Goal: Task Accomplishment & Management: Manage account settings

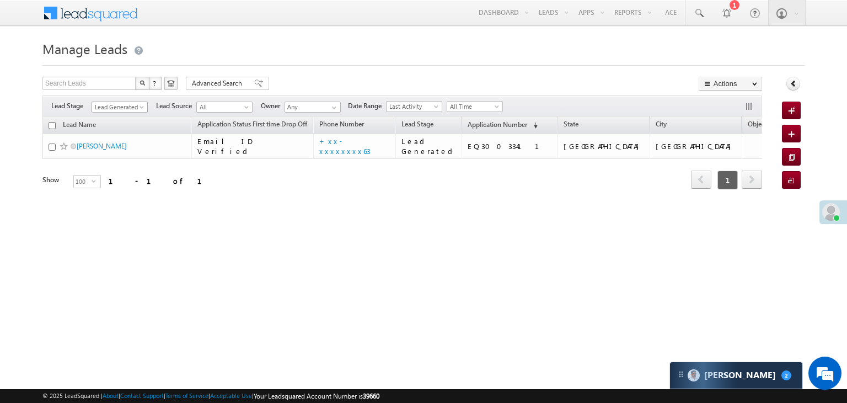
click at [141, 106] on span at bounding box center [142, 109] width 9 height 9
click at [124, 115] on link "All" at bounding box center [120, 119] width 56 height 10
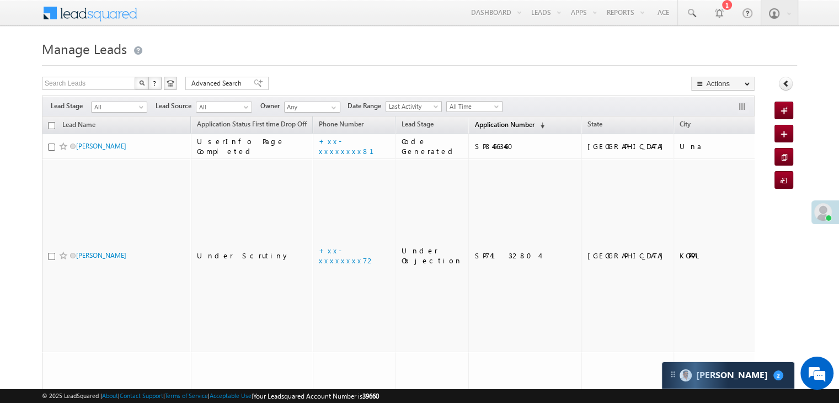
click at [474, 125] on span "Application Number" at bounding box center [504, 124] width 60 height 8
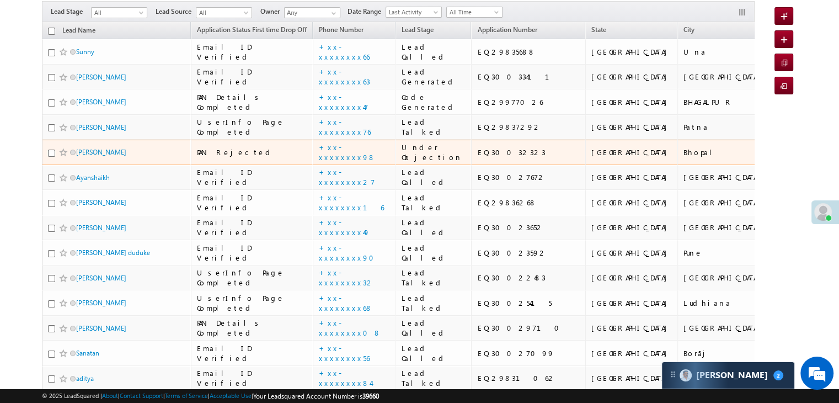
scroll to position [165, 0]
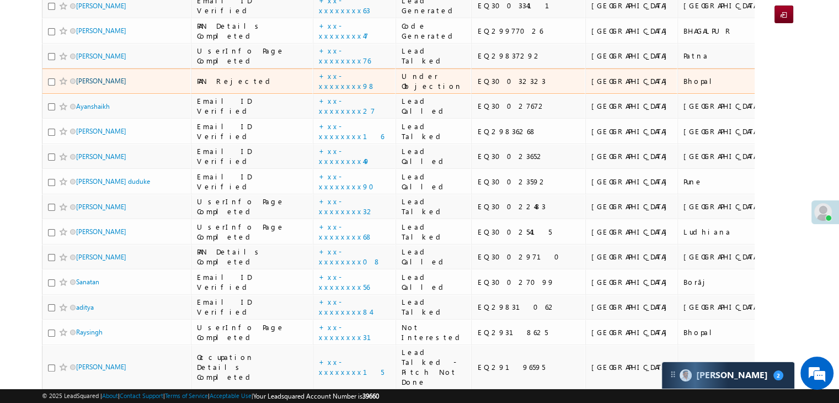
click at [107, 85] on link "[PERSON_NAME]" at bounding box center [101, 81] width 50 height 8
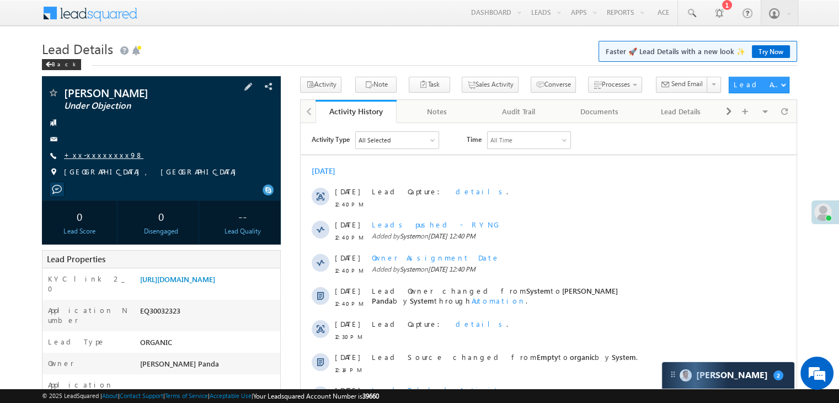
drag, startPoint x: 0, startPoint y: 0, endPoint x: 89, endPoint y: 165, distance: 188.0
click at [89, 159] on link "+xx-xxxxxxxx98" at bounding box center [103, 154] width 79 height 9
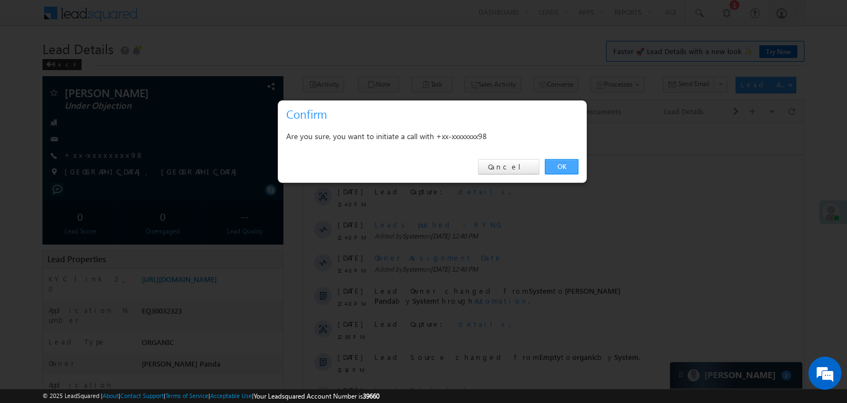
click at [558, 164] on link "OK" at bounding box center [562, 166] width 34 height 15
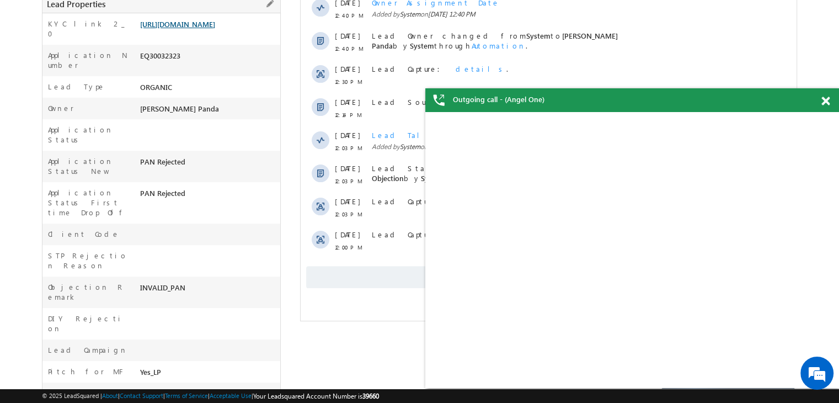
scroll to position [140, 0]
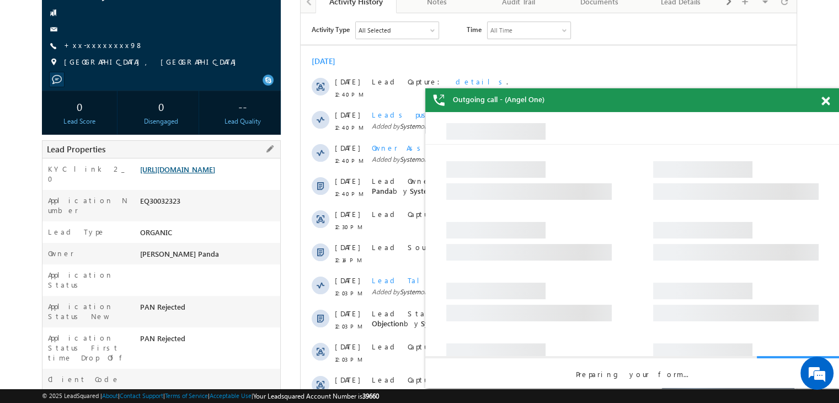
click at [211, 174] on link "[URL][DOMAIN_NAME]" at bounding box center [177, 168] width 75 height 9
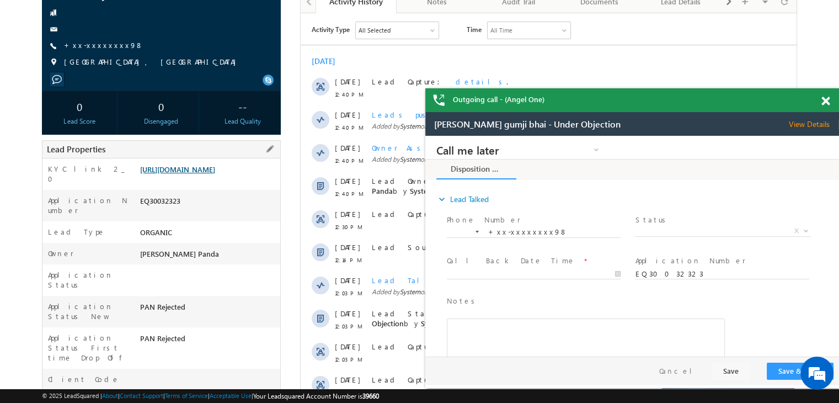
scroll to position [0, 0]
click at [106, 50] on link "+xx-xxxxxxxx98" at bounding box center [103, 44] width 79 height 9
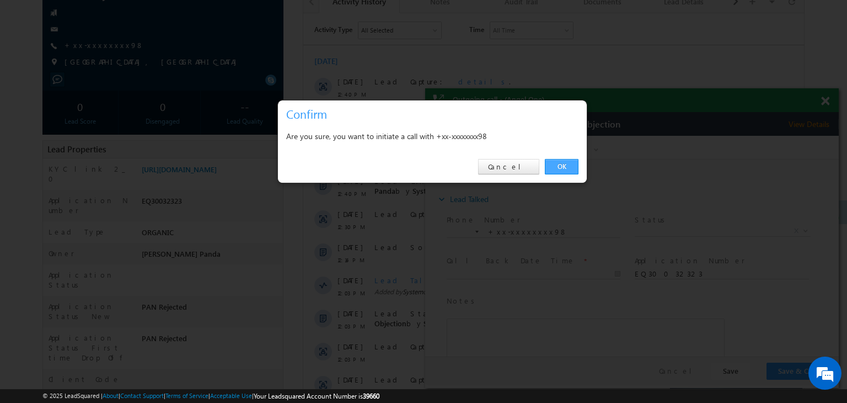
click at [560, 166] on link "OK" at bounding box center [562, 166] width 34 height 15
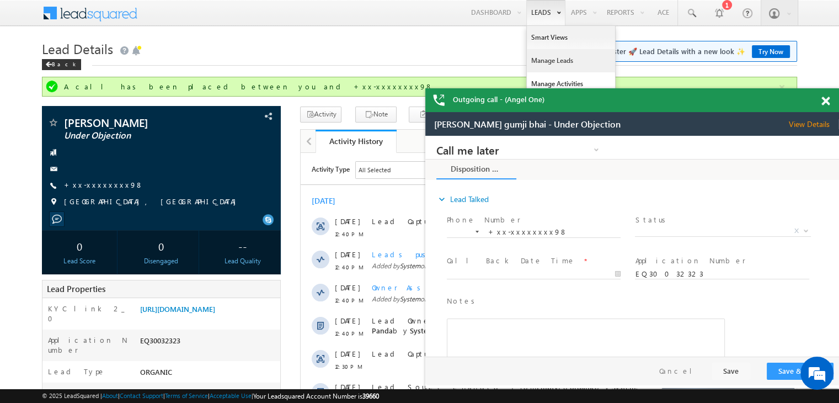
click at [541, 62] on link "Manage Leads" at bounding box center [571, 60] width 88 height 23
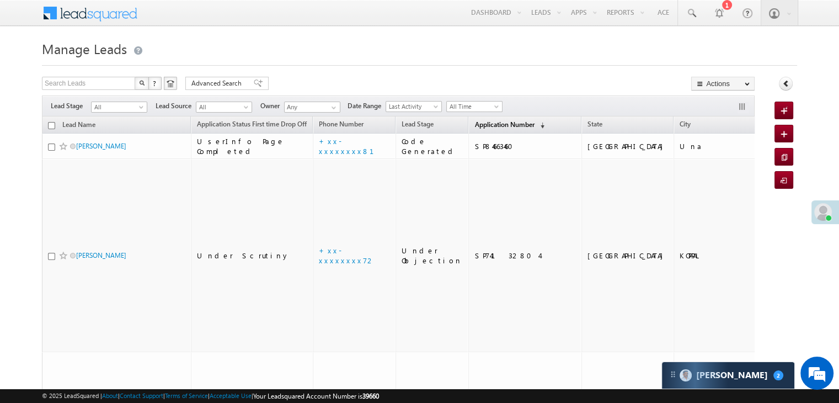
click at [475, 124] on span "Application Number" at bounding box center [504, 124] width 60 height 8
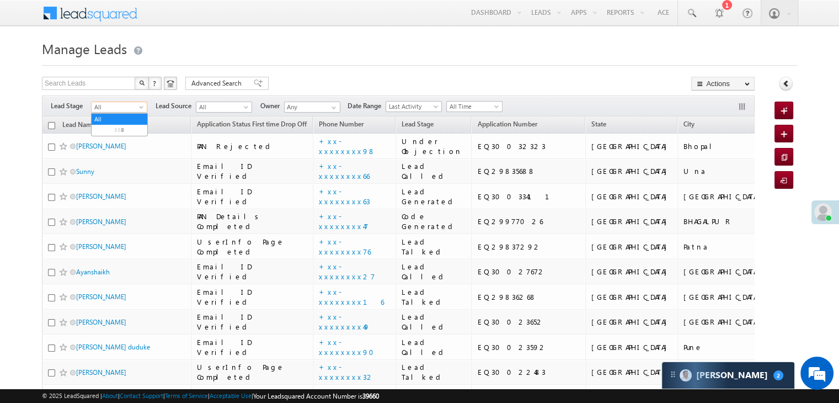
click at [141, 107] on span at bounding box center [142, 109] width 9 height 9
click at [125, 130] on link "Lead Generated" at bounding box center [120, 130] width 56 height 10
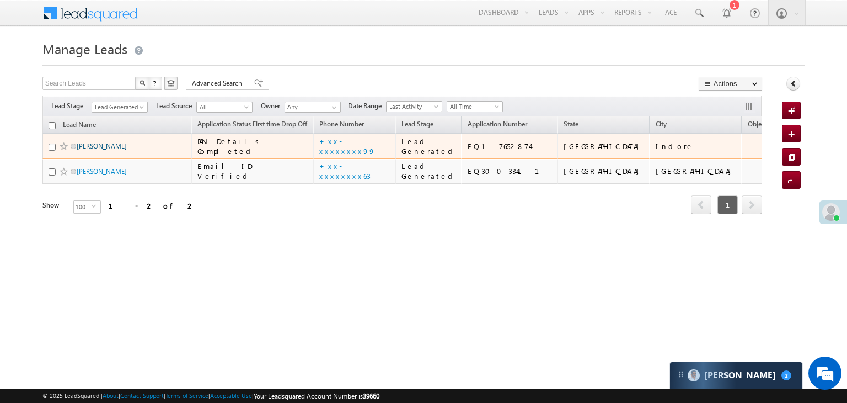
click at [90, 150] on link "Raj Goud" at bounding box center [102, 146] width 50 height 8
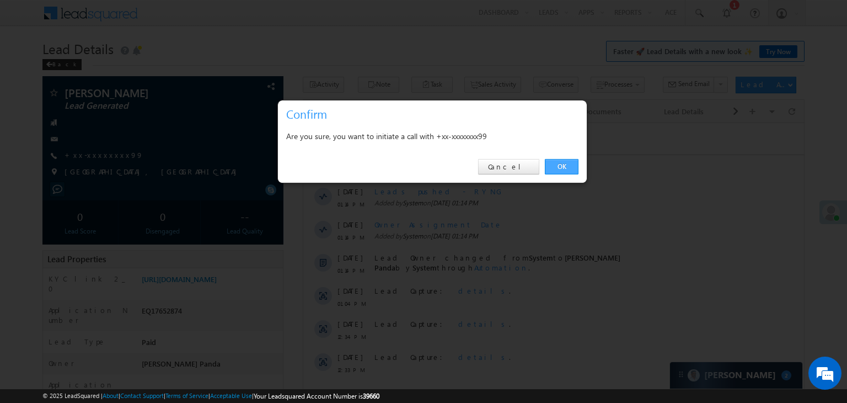
click at [566, 164] on link "OK" at bounding box center [562, 166] width 34 height 15
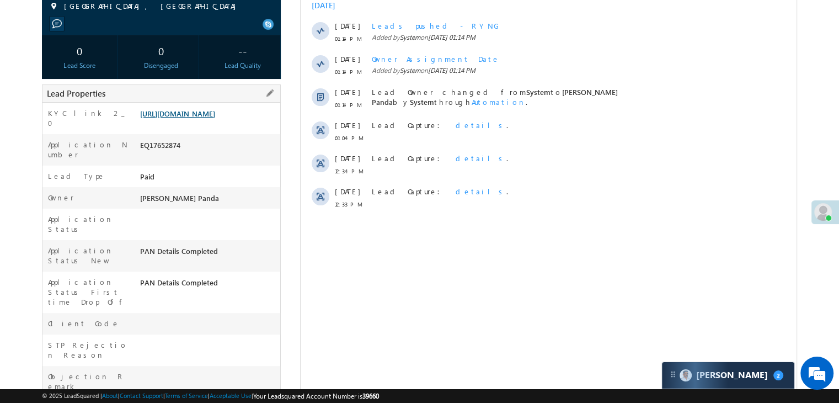
scroll to position [195, 0]
click at [201, 119] on link "https://angelbroking1-pk3em7sa.customui-test.leadsquared.com?leadId=330d1b13-db…" at bounding box center [177, 113] width 75 height 9
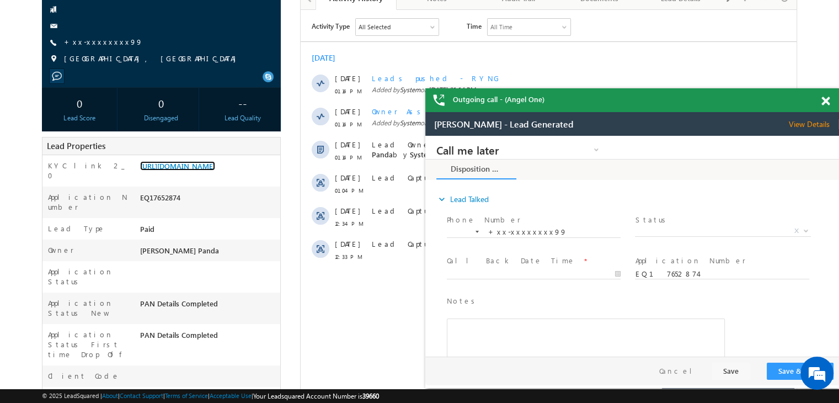
scroll to position [84, 0]
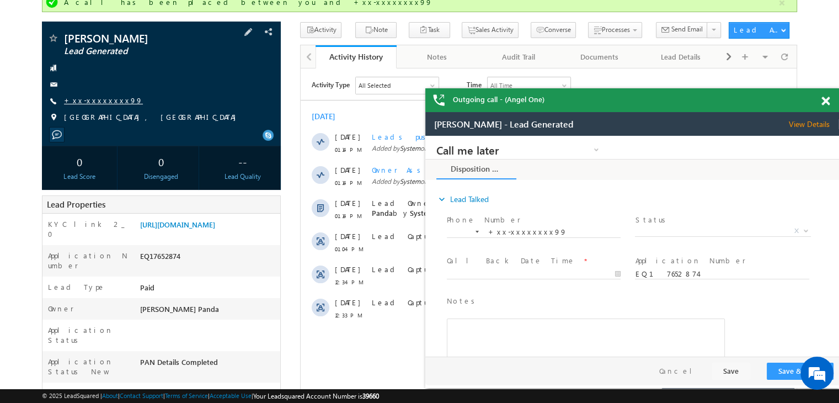
click at [93, 102] on link "+xx-xxxxxxxx99" at bounding box center [103, 99] width 79 height 9
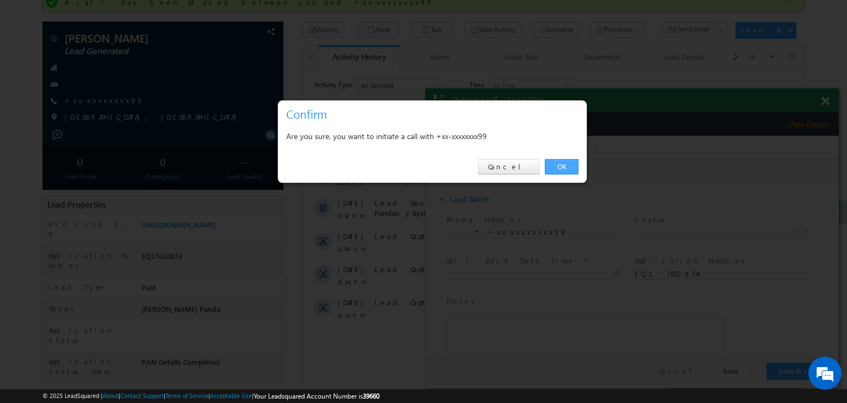
click at [560, 166] on link "OK" at bounding box center [562, 166] width 34 height 15
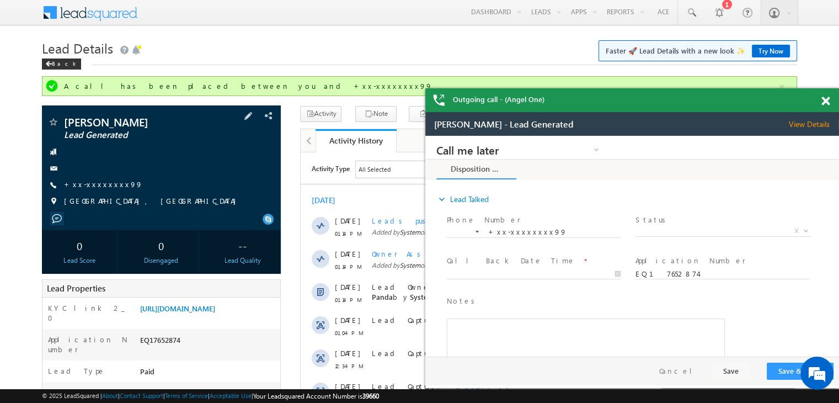
scroll to position [0, 0]
click at [84, 184] on link "+xx-xxxxxxxx99" at bounding box center [103, 184] width 79 height 9
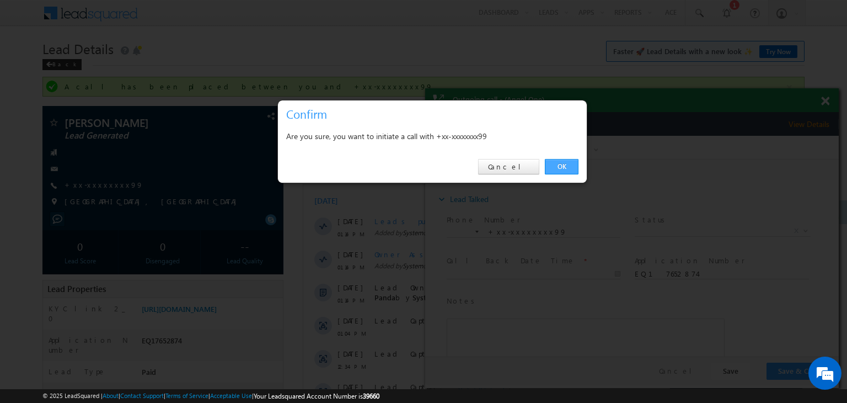
click at [561, 162] on link "OK" at bounding box center [562, 166] width 34 height 15
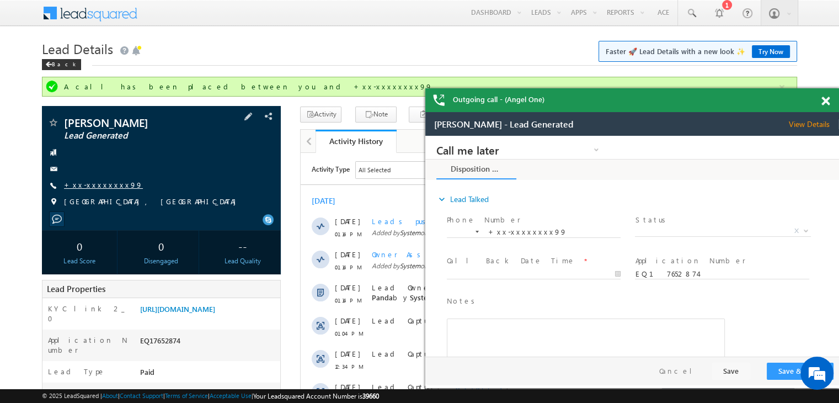
click at [99, 184] on link "+xx-xxxxxxxx99" at bounding box center [103, 184] width 79 height 9
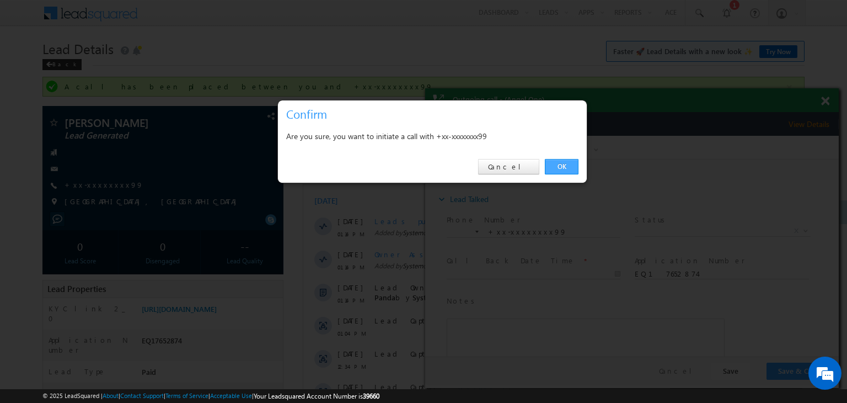
drag, startPoint x: 561, startPoint y: 165, endPoint x: 136, endPoint y: 29, distance: 447.1
click at [561, 165] on link "OK" at bounding box center [562, 166] width 34 height 15
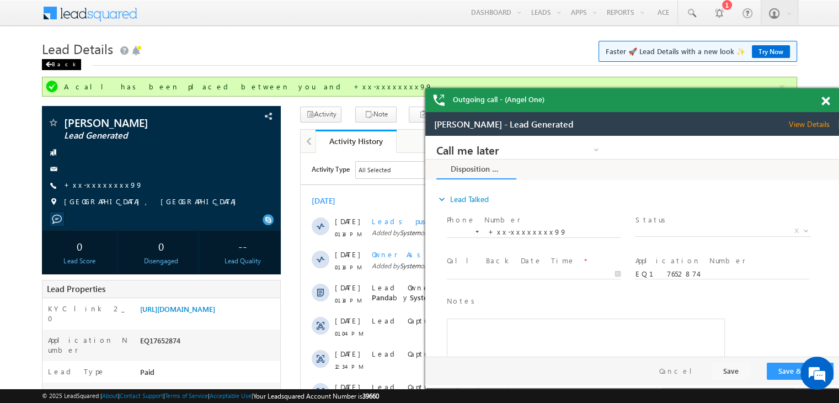
click at [55, 63] on div "Back" at bounding box center [61, 64] width 39 height 11
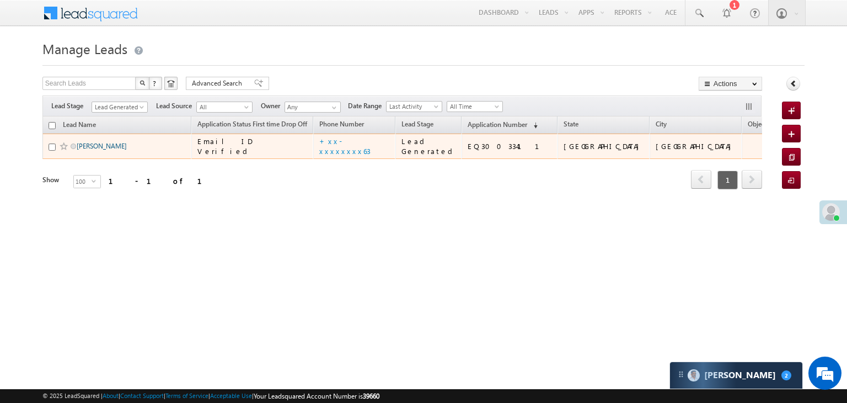
click at [87, 150] on link "Mahendra Meghwal" at bounding box center [102, 146] width 50 height 8
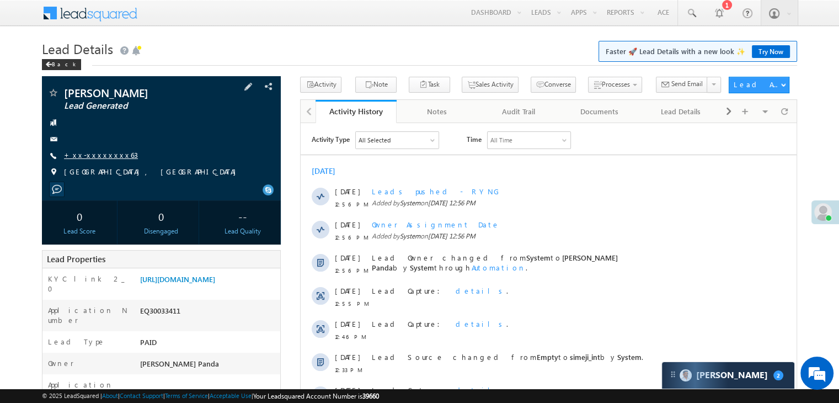
click at [101, 155] on link "+xx-xxxxxxxx63" at bounding box center [101, 154] width 74 height 9
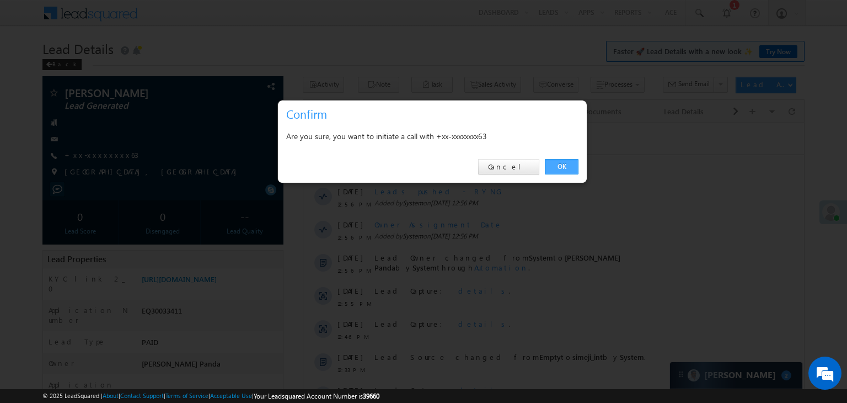
click at [565, 164] on link "OK" at bounding box center [562, 166] width 34 height 15
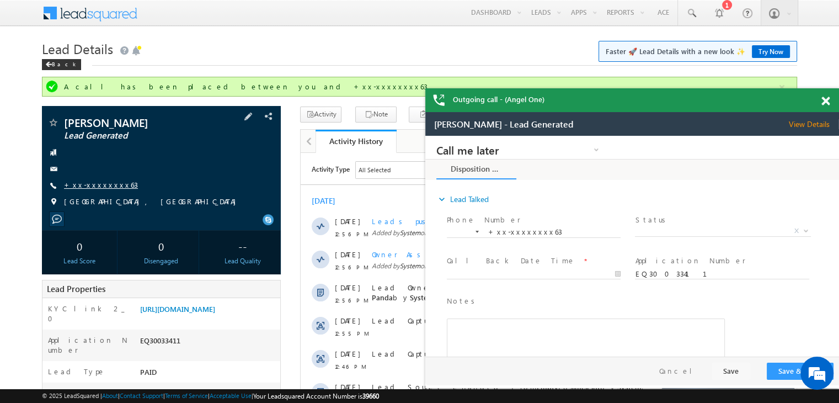
click at [99, 184] on link "+xx-xxxxxxxx63" at bounding box center [101, 184] width 74 height 9
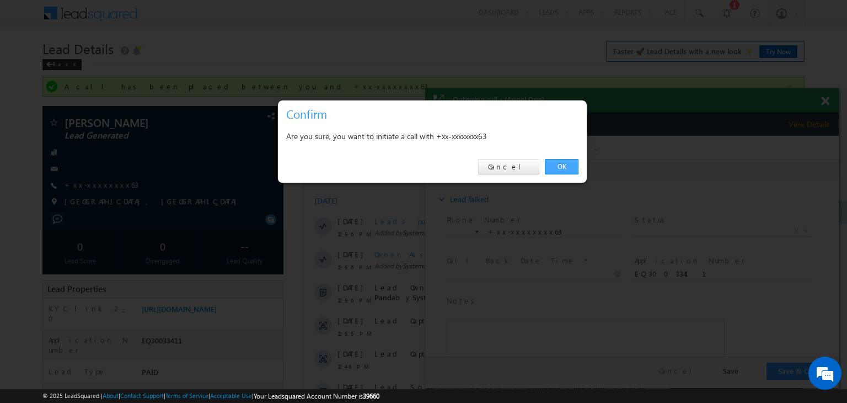
click at [567, 165] on link "OK" at bounding box center [562, 166] width 34 height 15
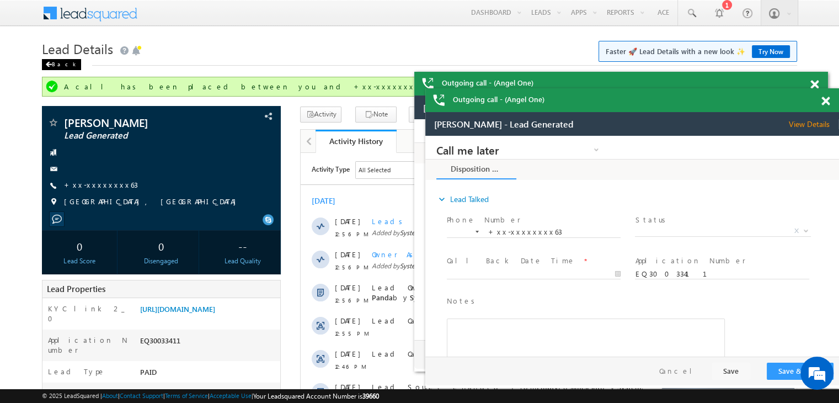
click at [50, 62] on span at bounding box center [48, 65] width 7 height 6
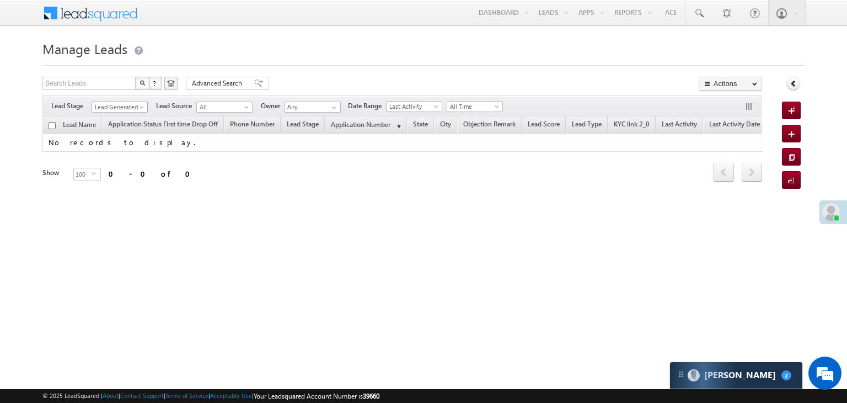
click at [144, 110] on span at bounding box center [142, 109] width 9 height 9
click at [121, 117] on link "All" at bounding box center [120, 119] width 56 height 10
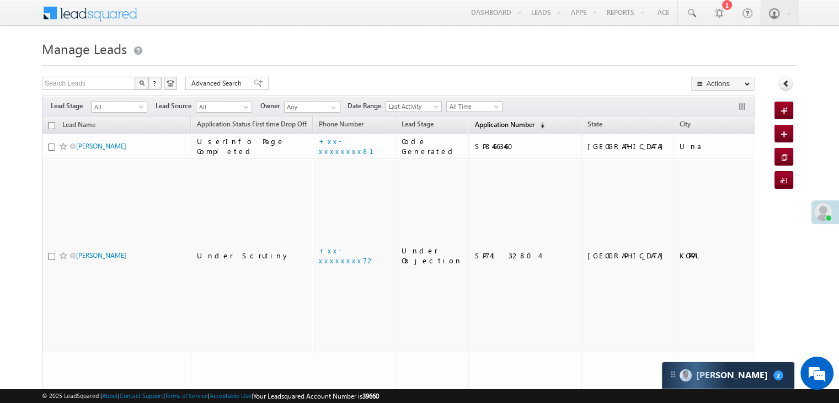
click at [474, 124] on span "Application Number" at bounding box center [504, 124] width 60 height 8
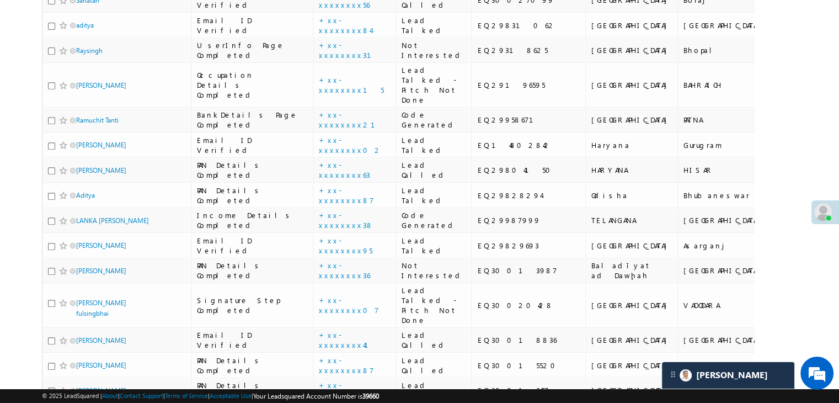
scroll to position [221, 0]
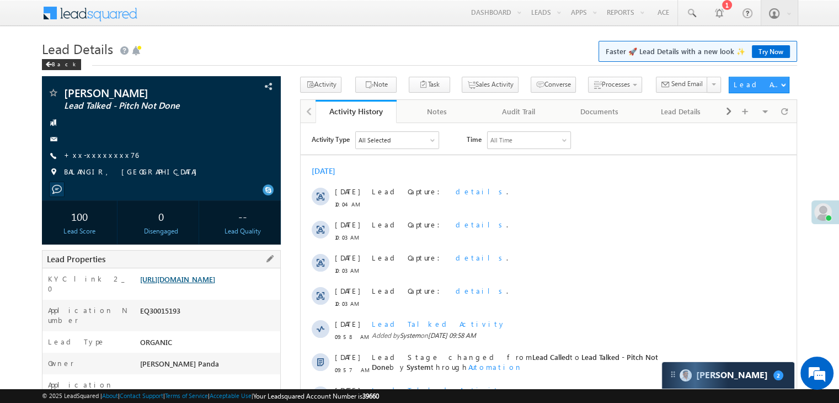
click at [212, 283] on link "https://angelbroking1-pk3em7sa.customui-test.leadsquared.com?leadId=8199adc9-68…" at bounding box center [177, 278] width 75 height 9
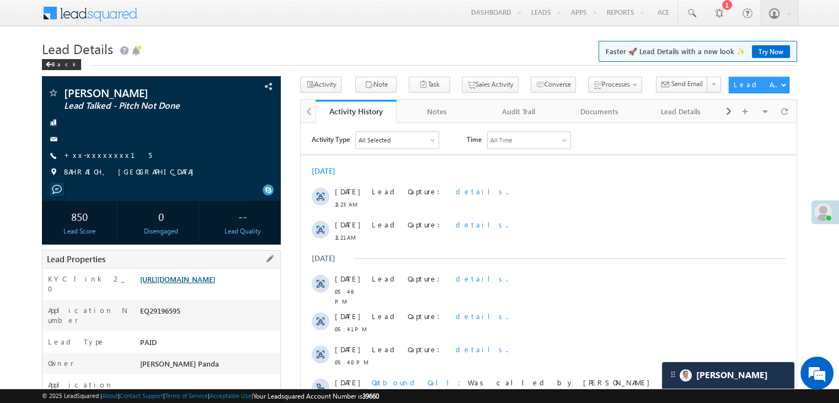
click at [215, 283] on link "[URL][DOMAIN_NAME]" at bounding box center [177, 278] width 75 height 9
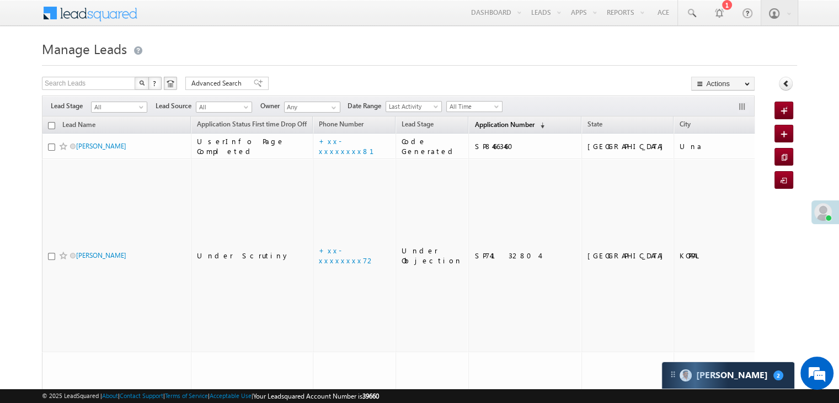
click at [492, 126] on span "Application Number" at bounding box center [504, 124] width 60 height 8
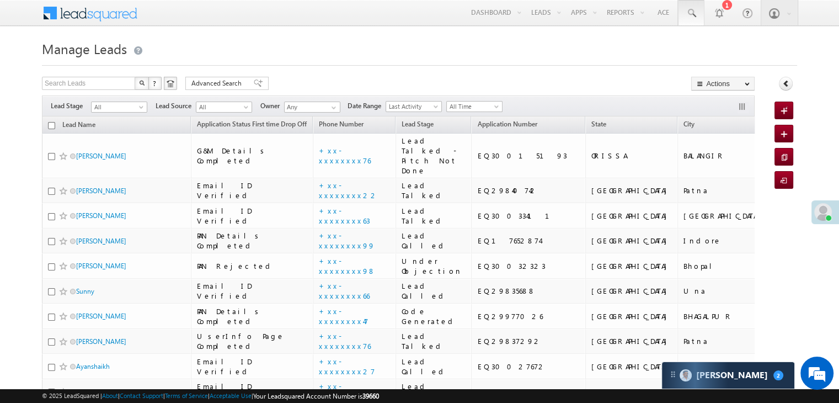
click at [691, 13] on span at bounding box center [691, 13] width 11 height 11
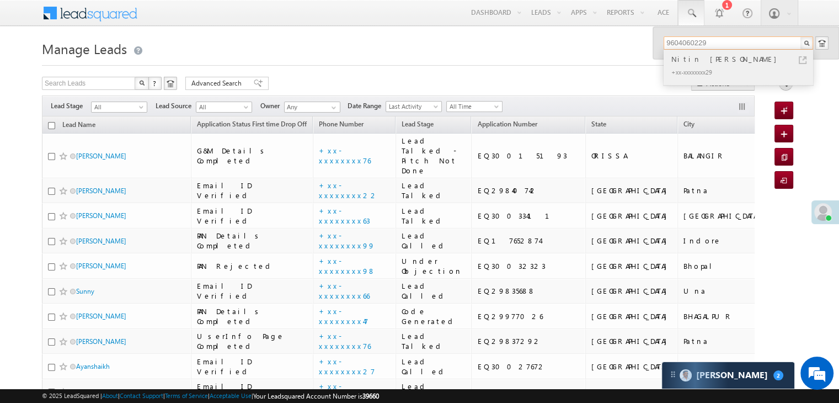
type input "9604060229"
click at [684, 58] on div "Nitin [PERSON_NAME]" at bounding box center [743, 59] width 148 height 12
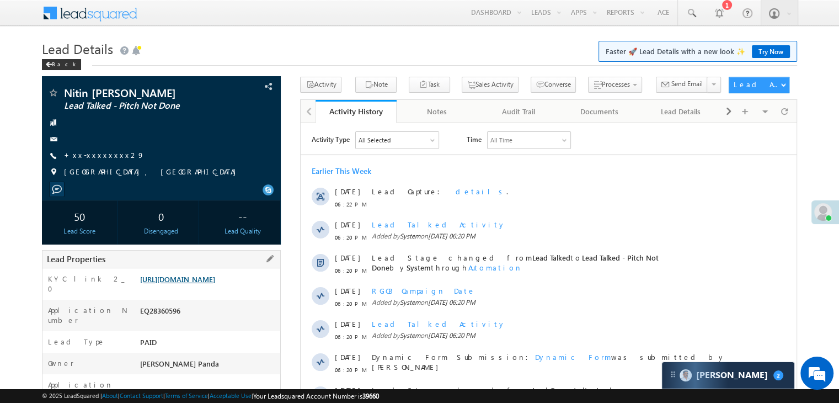
click at [189, 283] on link "[URL][DOMAIN_NAME]" at bounding box center [177, 278] width 75 height 9
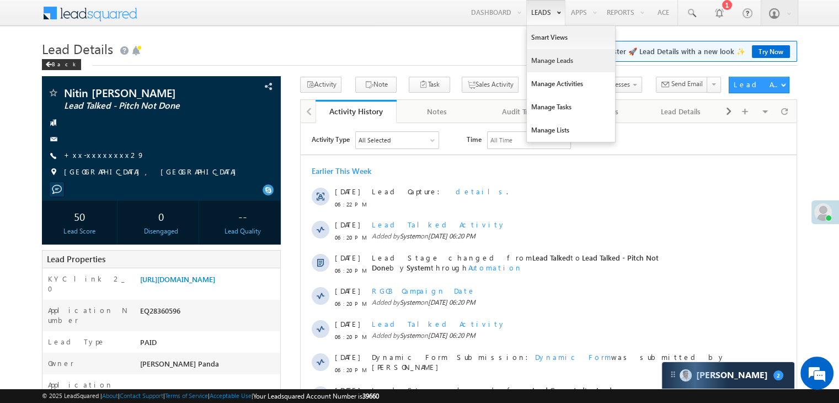
click at [554, 62] on link "Manage Leads" at bounding box center [571, 60] width 88 height 23
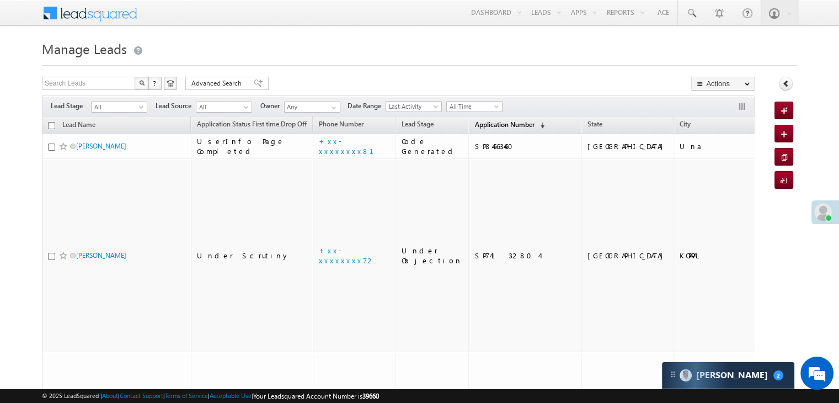
click at [474, 124] on span "Application Number" at bounding box center [504, 124] width 60 height 8
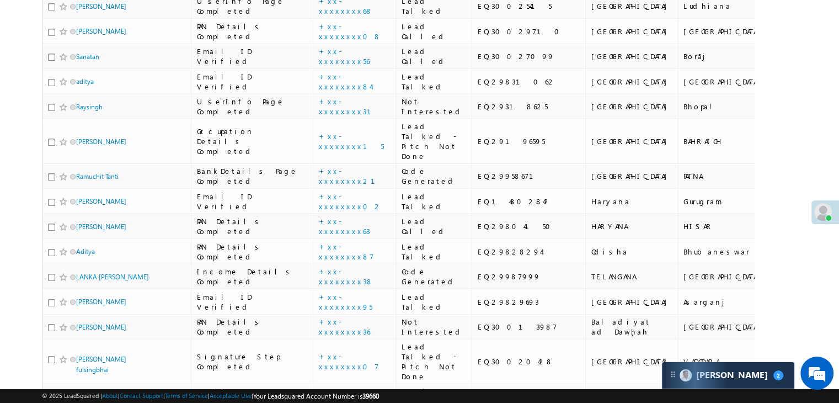
scroll to position [552, 0]
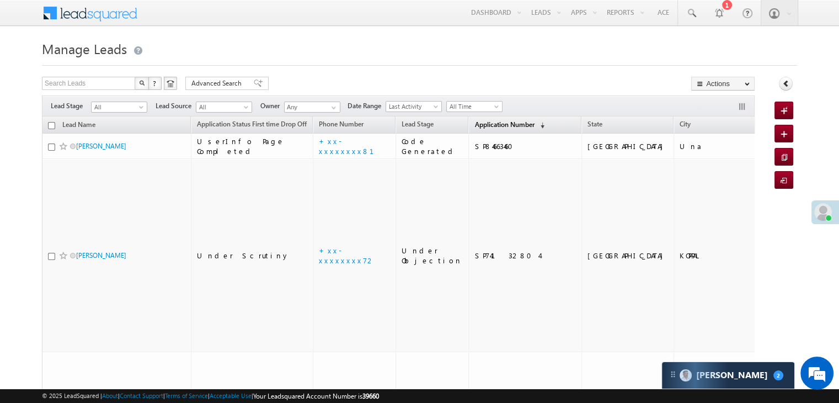
click at [499, 124] on span "Application Number" at bounding box center [504, 124] width 60 height 8
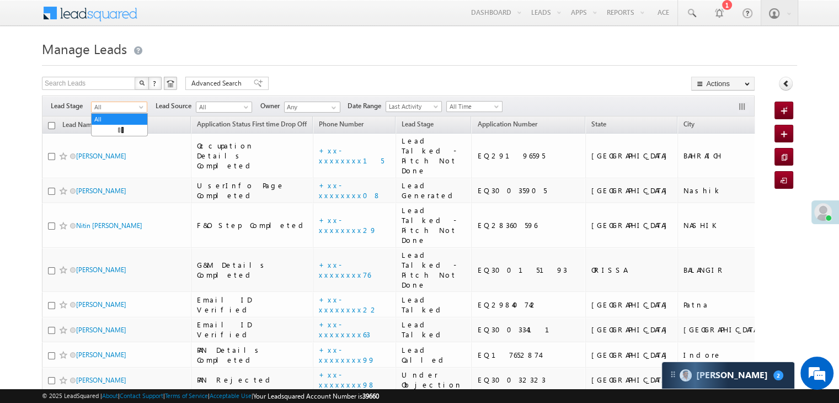
click at [139, 103] on span "All" at bounding box center [118, 107] width 52 height 10
click at [119, 134] on link "Lead Generated" at bounding box center [120, 130] width 56 height 10
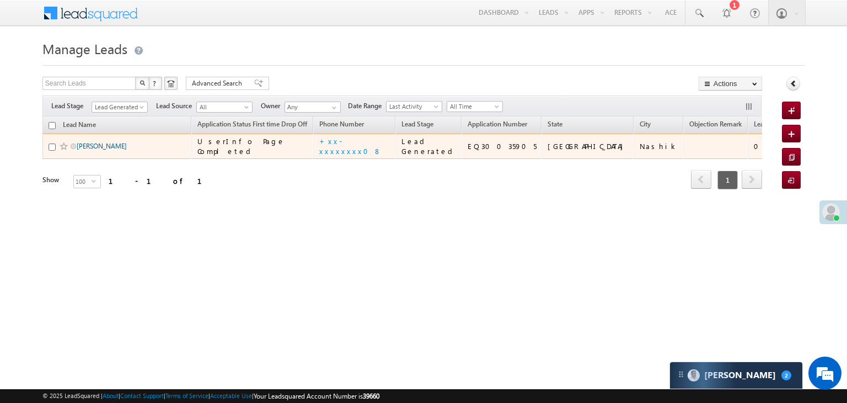
click at [93, 150] on link "Snehal Patil" at bounding box center [102, 146] width 50 height 8
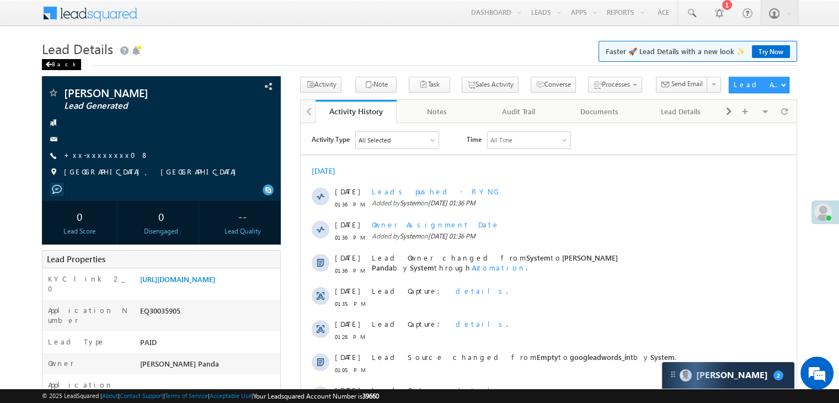
click at [51, 66] on span at bounding box center [48, 65] width 7 height 6
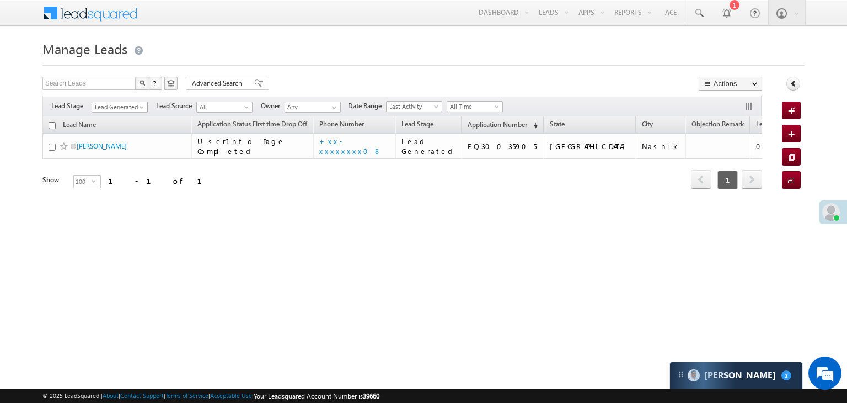
click at [141, 109] on span at bounding box center [142, 109] width 9 height 9
click at [121, 117] on link "All" at bounding box center [120, 119] width 56 height 10
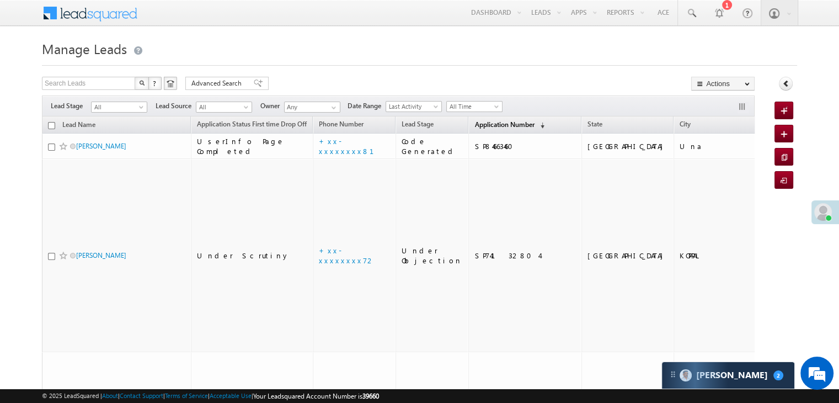
click at [474, 120] on span "Application Number" at bounding box center [504, 124] width 60 height 8
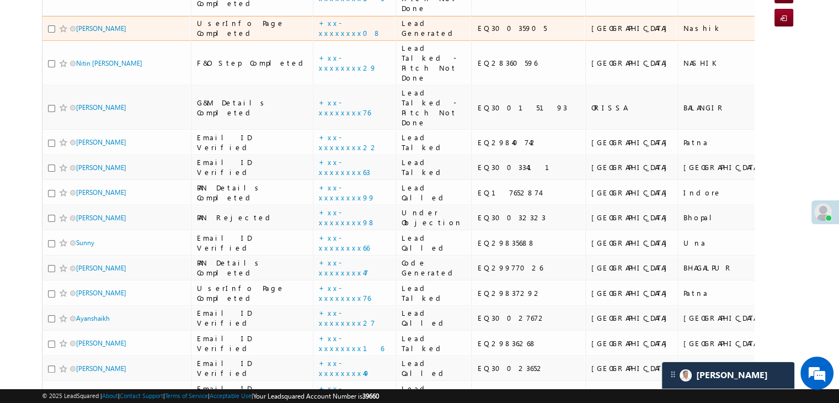
scroll to position [221, 0]
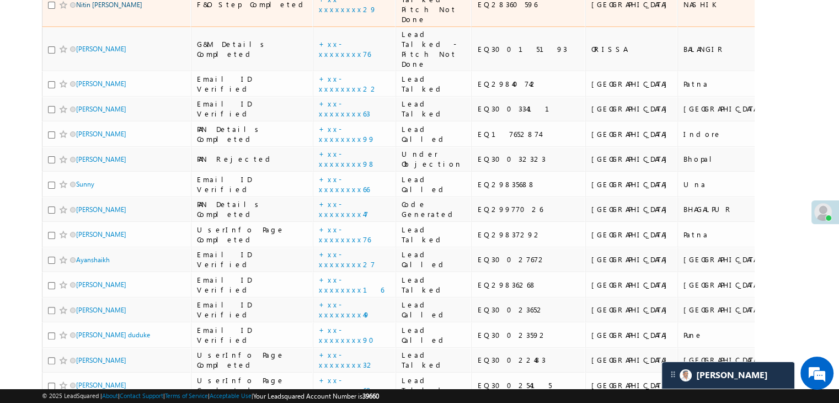
click at [101, 9] on link "Nitin Anil Rathod" at bounding box center [109, 5] width 66 height 8
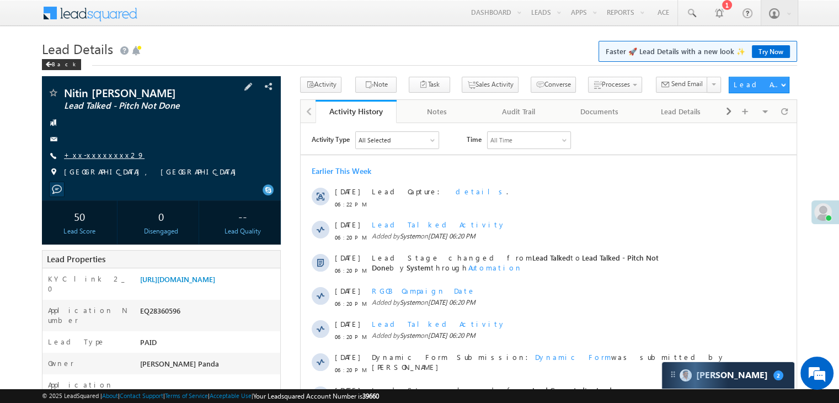
click at [95, 159] on link "+xx-xxxxxxxx29" at bounding box center [104, 154] width 81 height 9
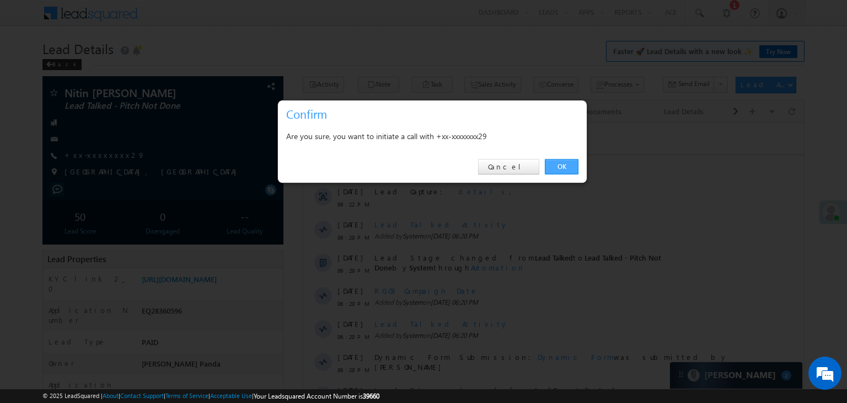
click at [563, 168] on link "OK" at bounding box center [562, 166] width 34 height 15
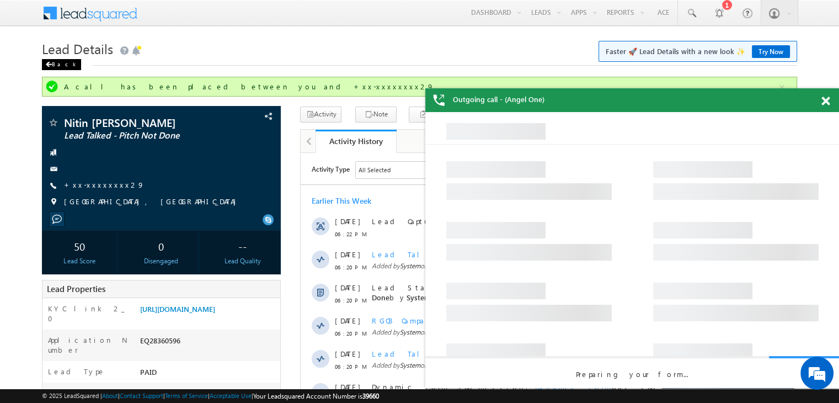
click at [51, 64] on span at bounding box center [48, 65] width 7 height 6
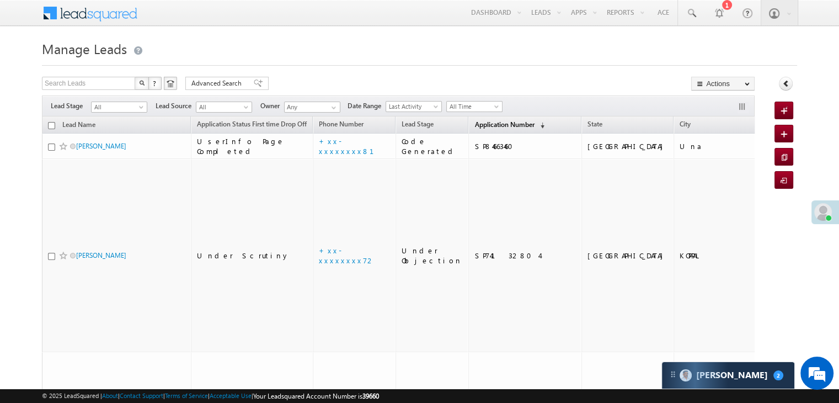
click at [490, 131] on link "Application Number (sorted descending)" at bounding box center [509, 125] width 81 height 14
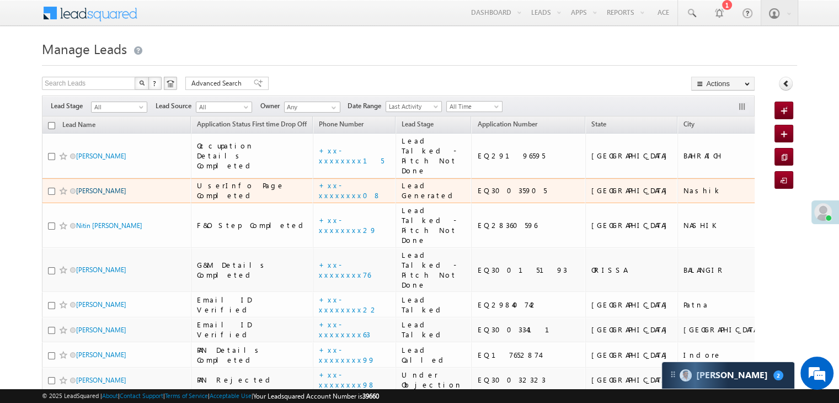
click at [86, 195] on link "[PERSON_NAME]" at bounding box center [101, 190] width 50 height 8
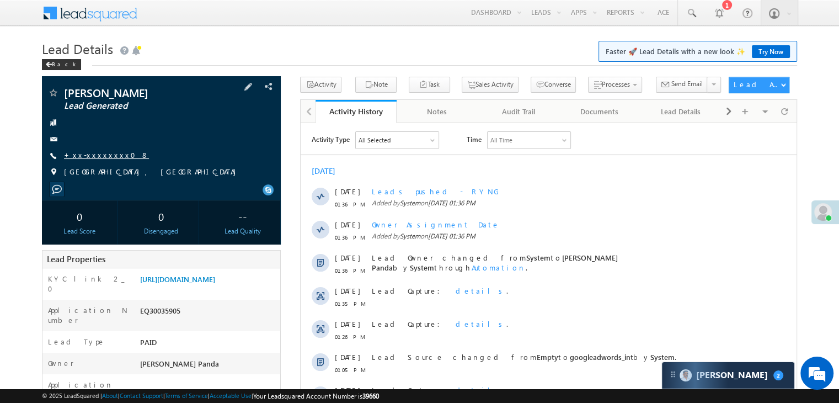
click at [86, 156] on link "+xx-xxxxxxxx08" at bounding box center [106, 154] width 85 height 9
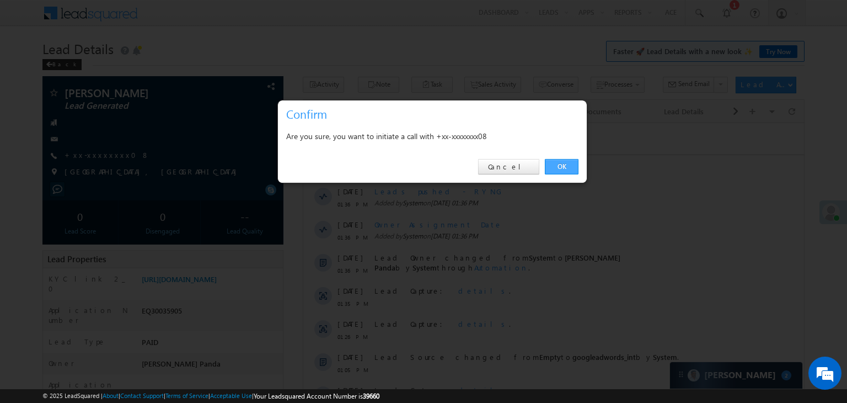
click at [563, 161] on link "OK" at bounding box center [562, 166] width 34 height 15
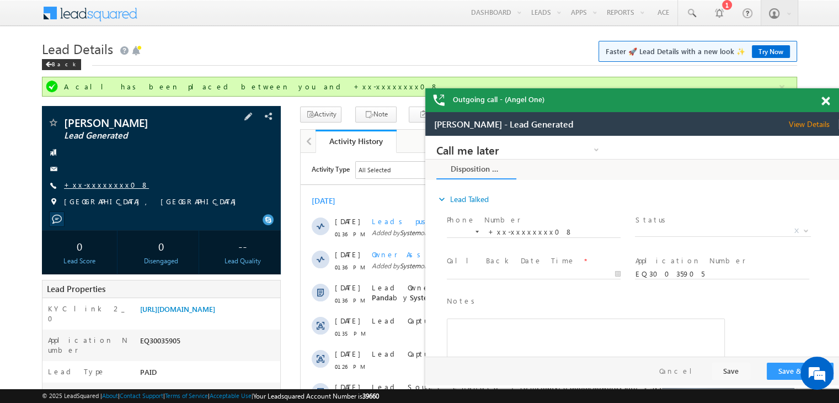
click at [98, 183] on link "+xx-xxxxxxxx08" at bounding box center [106, 184] width 85 height 9
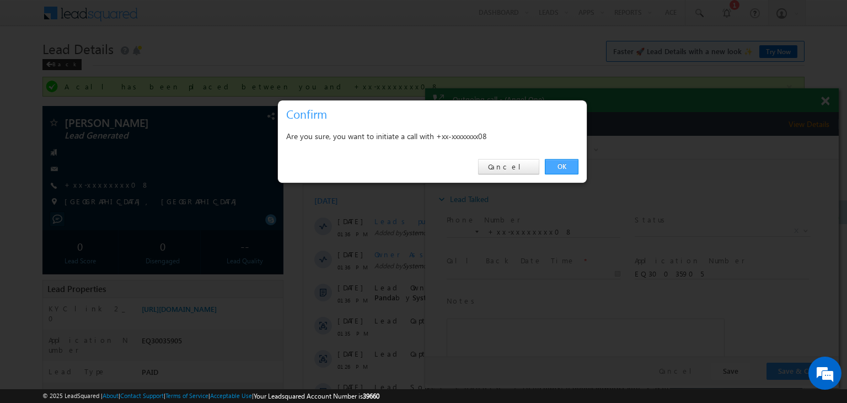
click at [557, 165] on link "OK" at bounding box center [562, 166] width 34 height 15
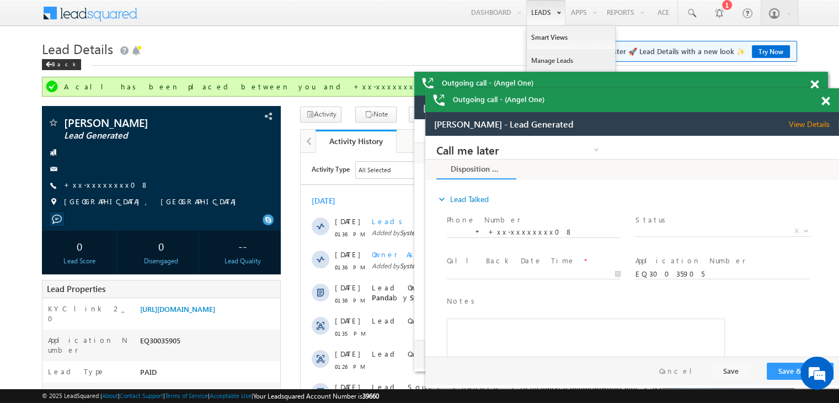
click at [554, 58] on link "Manage Leads" at bounding box center [571, 60] width 88 height 23
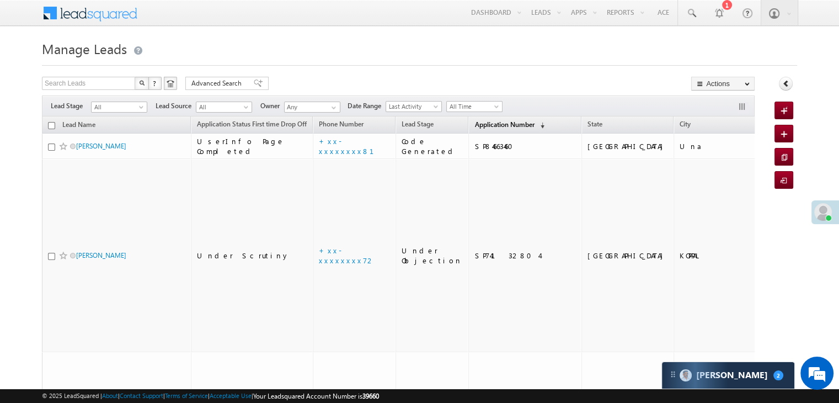
click at [477, 125] on span "Application Number" at bounding box center [504, 124] width 60 height 8
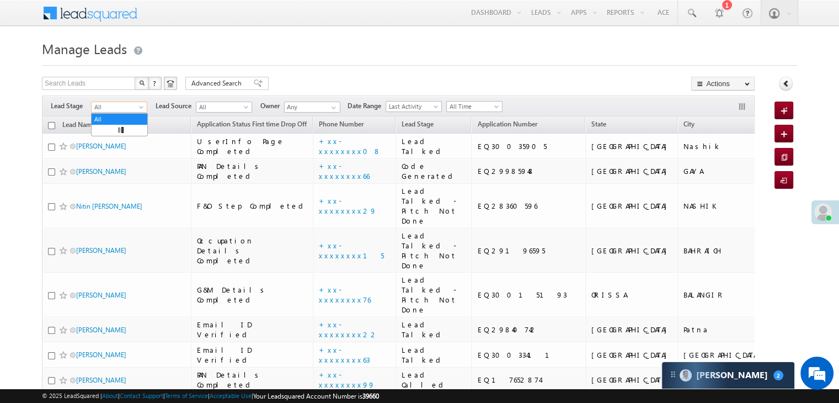
click at [141, 105] on span at bounding box center [142, 109] width 9 height 9
click at [122, 133] on link "Lead Generated" at bounding box center [120, 130] width 56 height 10
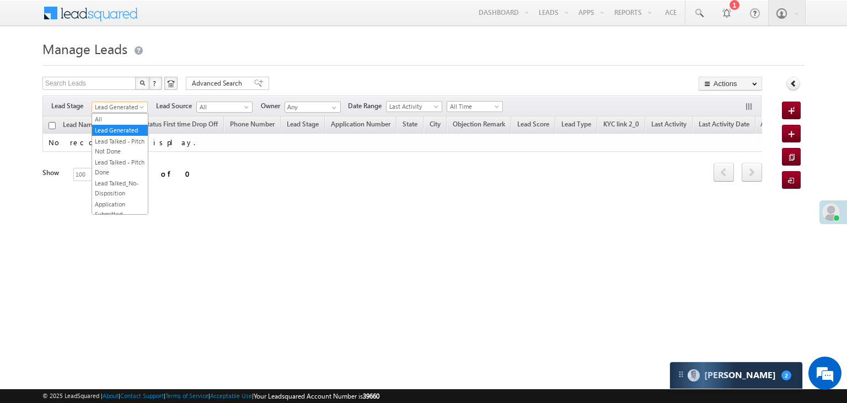
click at [138, 106] on span at bounding box center [142, 109] width 9 height 9
click at [126, 115] on link "All" at bounding box center [120, 119] width 56 height 10
click at [126, 115] on div "Filters Lead Stage All Lead Generated Lead Talked - Pitch Not Done Lead Talked …" at bounding box center [401, 105] width 719 height 21
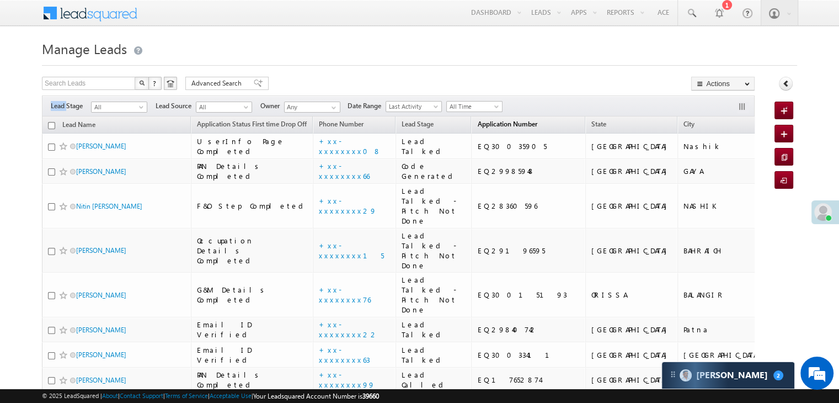
click at [480, 126] on span "Application Number" at bounding box center [507, 124] width 60 height 8
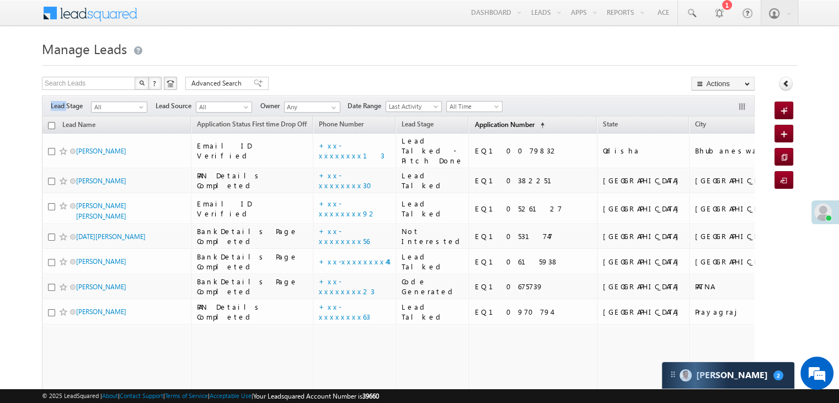
click at [480, 126] on span "Application Number" at bounding box center [504, 124] width 60 height 8
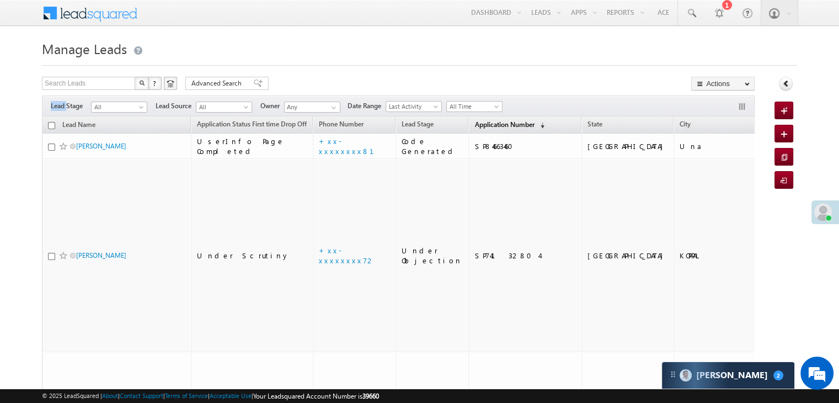
click at [480, 127] on span "Application Number" at bounding box center [504, 124] width 60 height 8
click at [474, 122] on span "Application Number" at bounding box center [504, 124] width 60 height 8
click at [474, 124] on span "Application Number" at bounding box center [504, 124] width 60 height 8
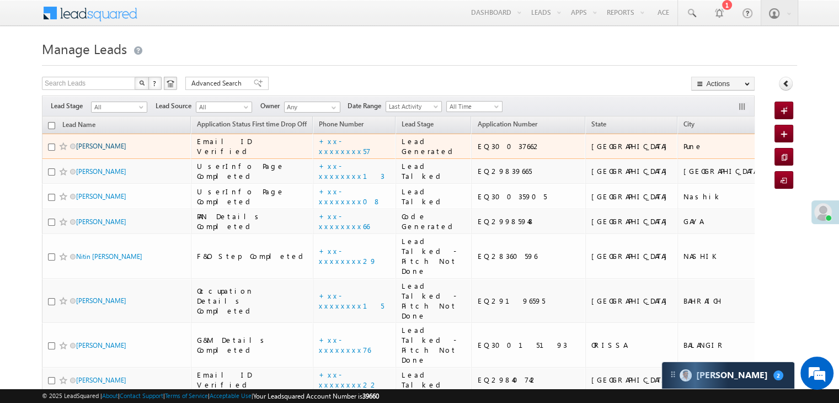
click at [82, 150] on link "Abhijit Uikey" at bounding box center [101, 146] width 50 height 8
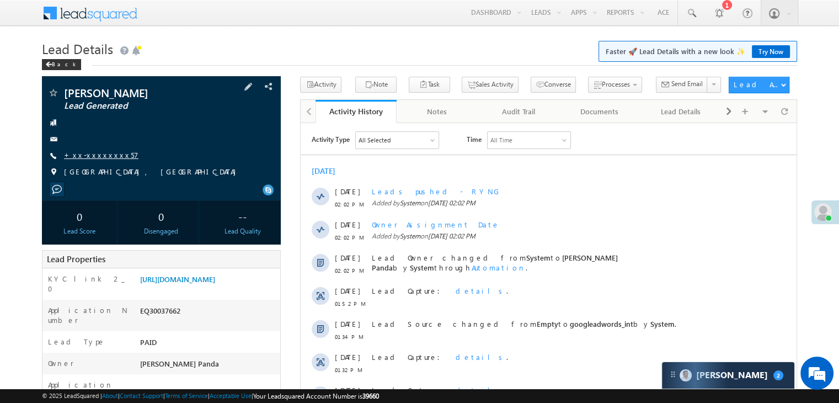
click at [96, 156] on link "+xx-xxxxxxxx57" at bounding box center [101, 154] width 74 height 9
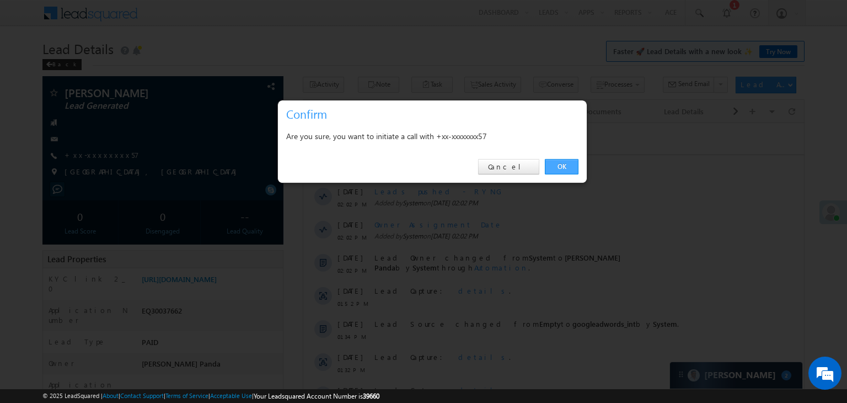
click at [564, 166] on link "OK" at bounding box center [562, 166] width 34 height 15
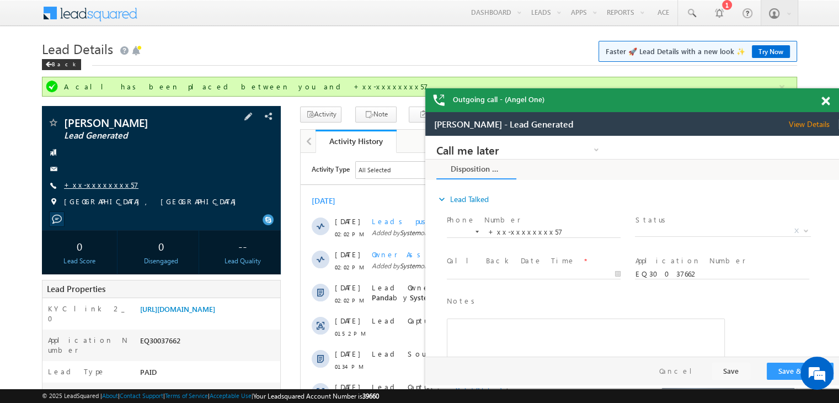
click at [94, 183] on link "+xx-xxxxxxxx57" at bounding box center [101, 184] width 74 height 9
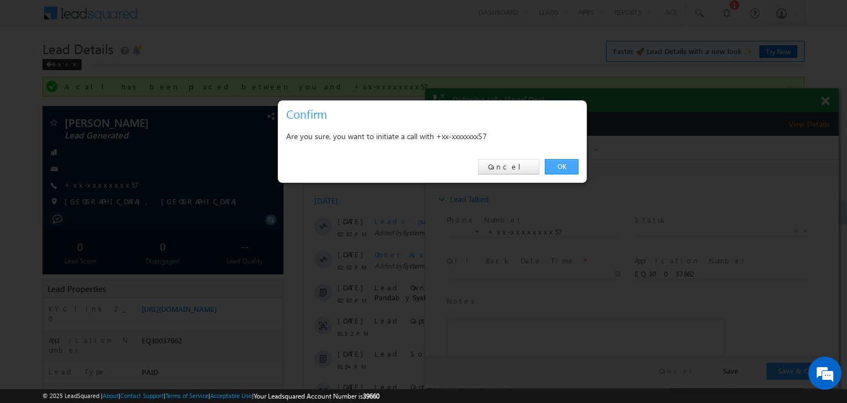
drag, startPoint x: 129, startPoint y: 28, endPoint x: 553, endPoint y: 164, distance: 446.0
click at [553, 164] on link "OK" at bounding box center [562, 166] width 34 height 15
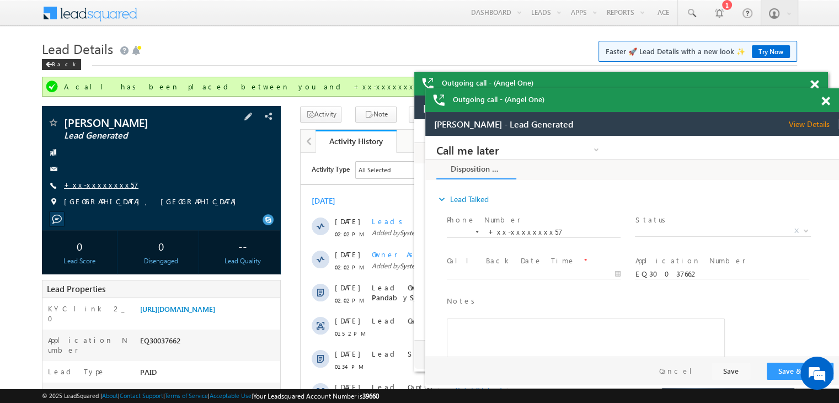
click at [90, 187] on link "+xx-xxxxxxxx57" at bounding box center [101, 184] width 74 height 9
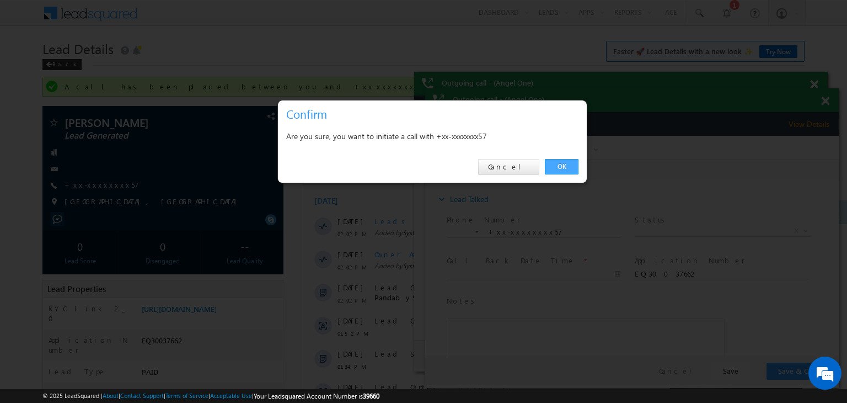
click at [558, 166] on link "OK" at bounding box center [562, 166] width 34 height 15
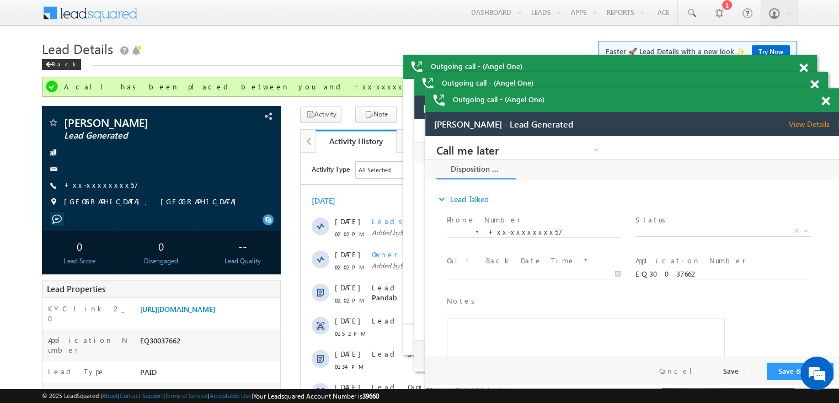
click at [823, 102] on span at bounding box center [825, 101] width 8 height 9
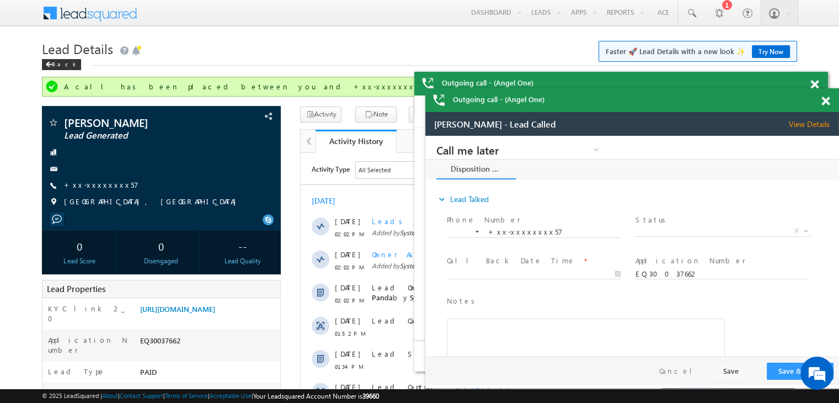
click at [823, 102] on span at bounding box center [825, 101] width 8 height 9
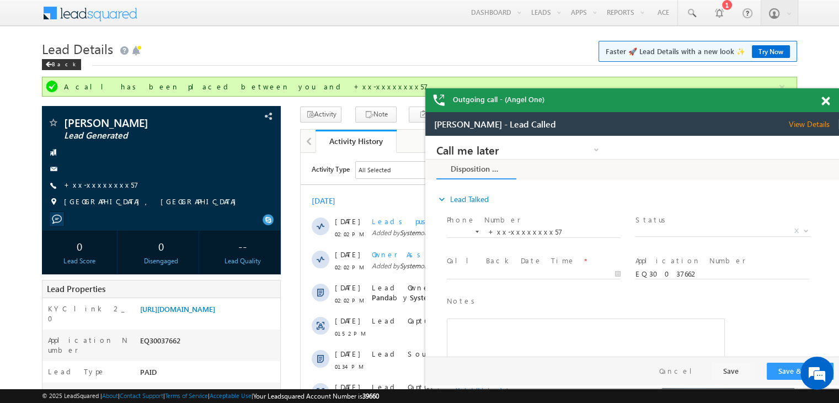
click at [822, 104] on span at bounding box center [825, 101] width 8 height 9
click at [822, 104] on div "Outgoing call - (Angel One)" at bounding box center [635, 100] width 414 height 24
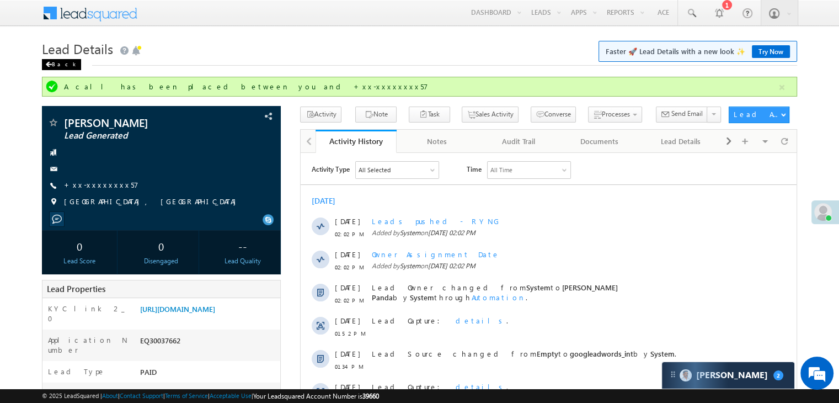
click at [51, 62] on span at bounding box center [48, 65] width 7 height 6
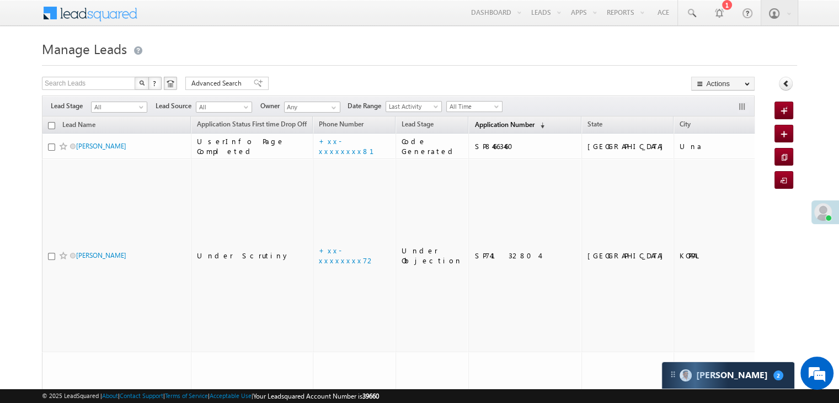
click at [496, 122] on span "Application Number" at bounding box center [504, 124] width 60 height 8
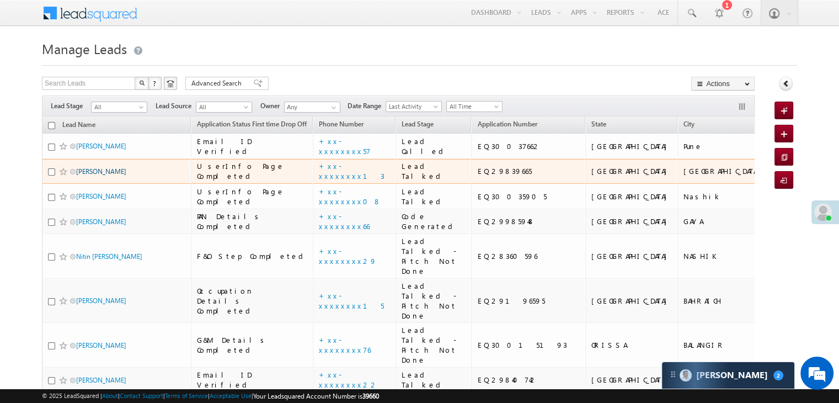
click at [97, 175] on link "Sudhir kumar" at bounding box center [101, 171] width 50 height 8
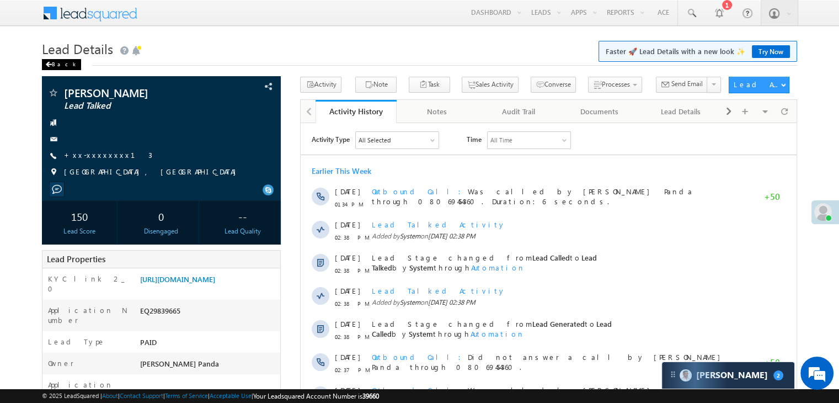
click at [54, 67] on div "Back" at bounding box center [61, 64] width 39 height 11
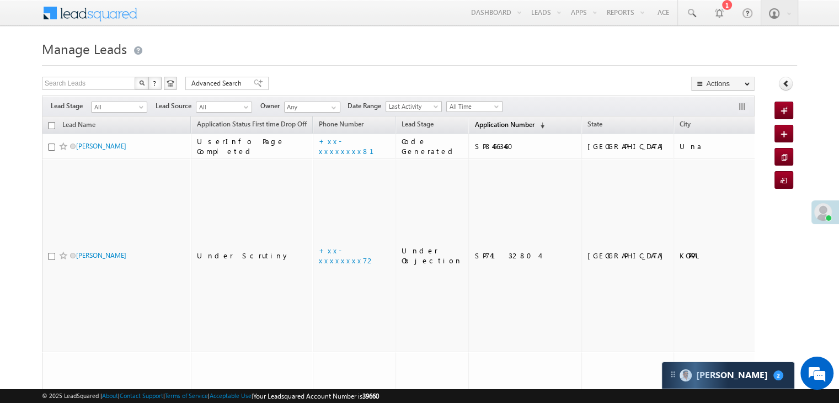
click at [482, 125] on span "Application Number" at bounding box center [504, 124] width 60 height 8
click at [477, 120] on span "Application Number" at bounding box center [504, 124] width 60 height 8
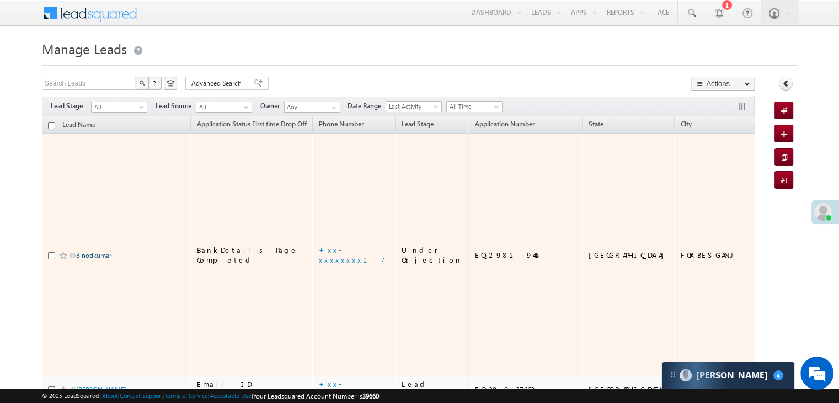
click at [87, 251] on link "Binodkumar" at bounding box center [93, 255] width 35 height 8
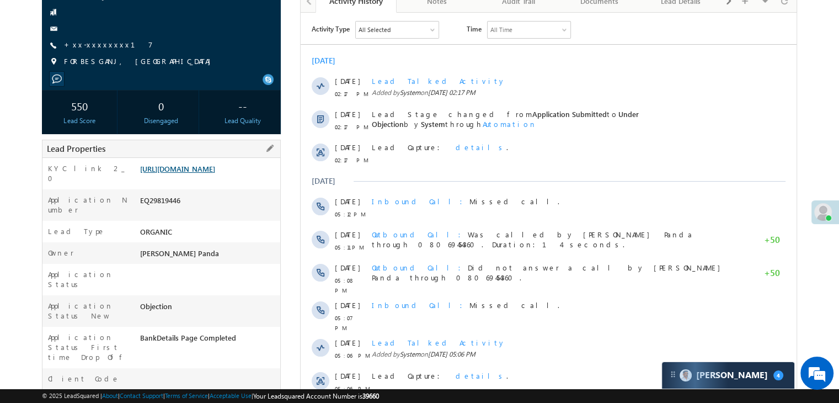
click at [215, 173] on link "[URL][DOMAIN_NAME]" at bounding box center [177, 168] width 75 height 9
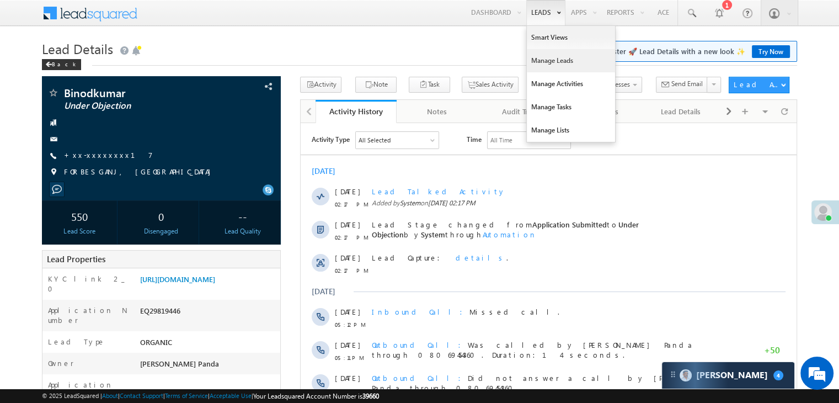
click at [547, 58] on link "Manage Leads" at bounding box center [571, 60] width 88 height 23
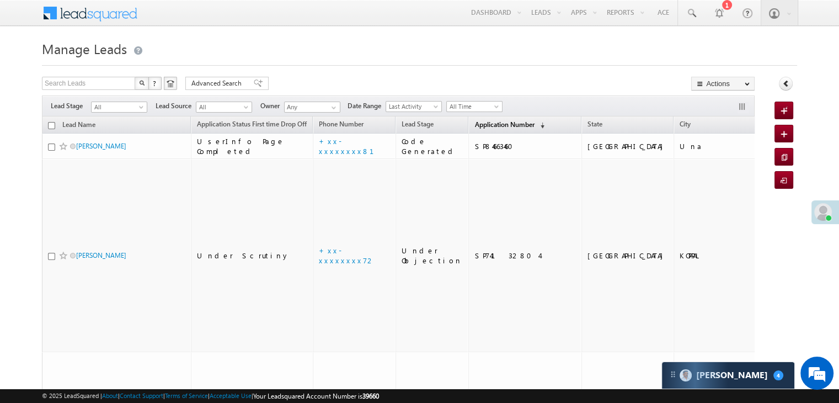
click at [497, 124] on span "Application Number" at bounding box center [504, 124] width 60 height 8
click at [488, 124] on span "Application Number" at bounding box center [504, 124] width 60 height 8
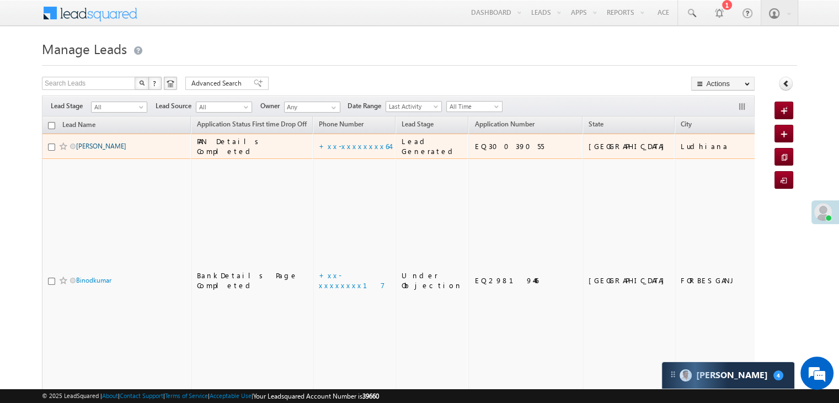
click at [93, 150] on link "[PERSON_NAME]" at bounding box center [101, 146] width 50 height 8
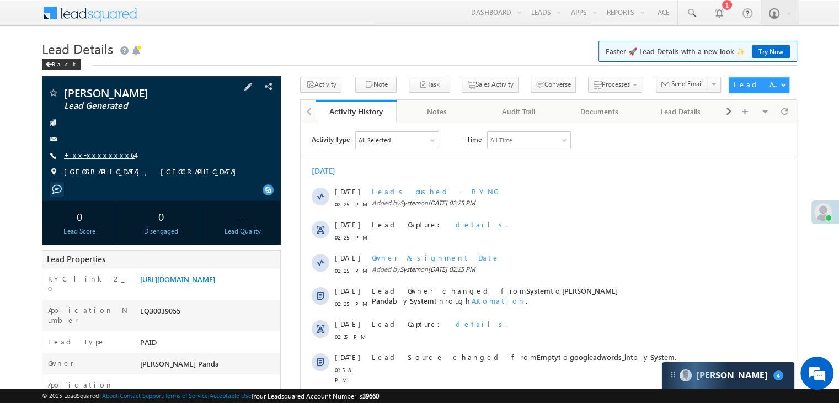
click at [96, 156] on link "+xx-xxxxxxxx64" at bounding box center [99, 154] width 71 height 9
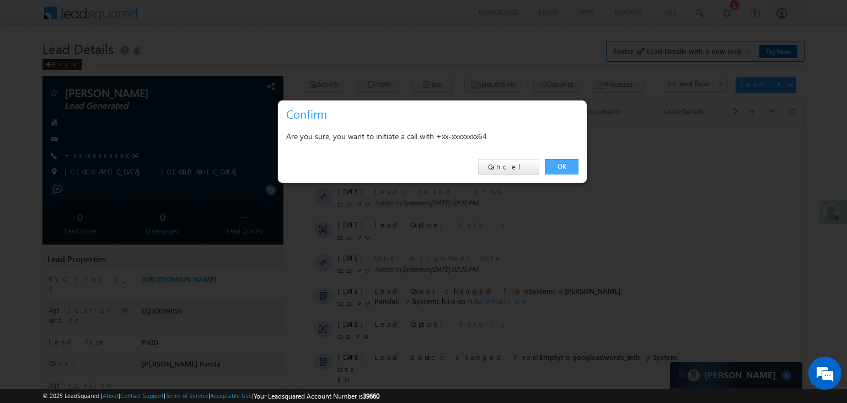
click at [564, 164] on link "OK" at bounding box center [562, 166] width 34 height 15
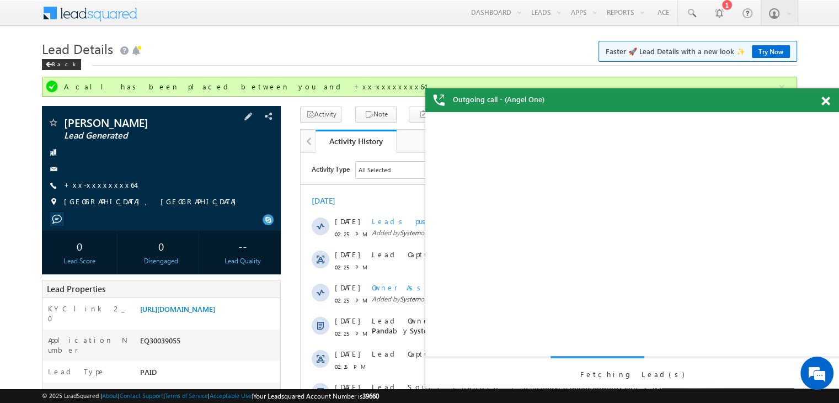
scroll to position [110, 0]
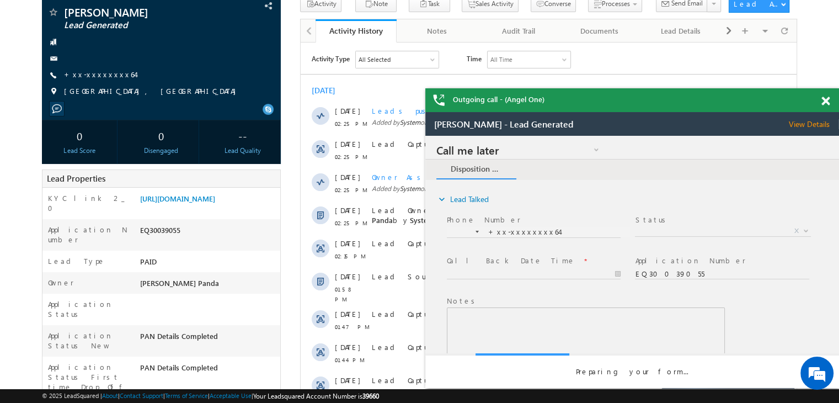
click at [825, 98] on span at bounding box center [825, 101] width 8 height 9
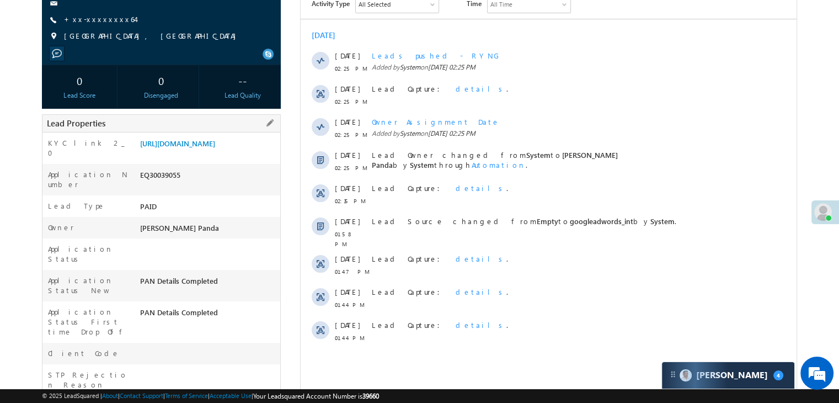
scroll to position [0, 0]
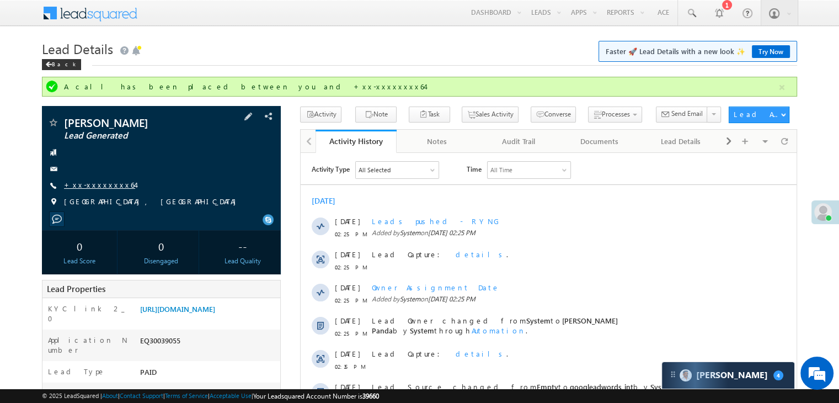
click at [94, 181] on link "+xx-xxxxxxxx64" at bounding box center [99, 184] width 71 height 9
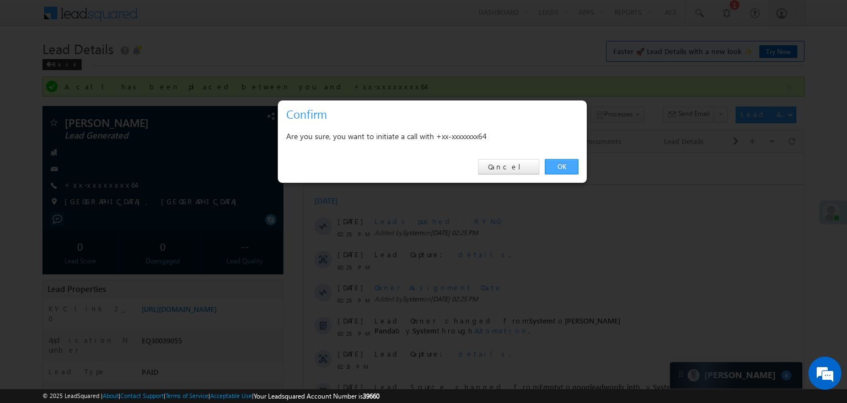
drag, startPoint x: 563, startPoint y: 164, endPoint x: 263, endPoint y: 12, distance: 336.9
click at [563, 164] on link "OK" at bounding box center [562, 166] width 34 height 15
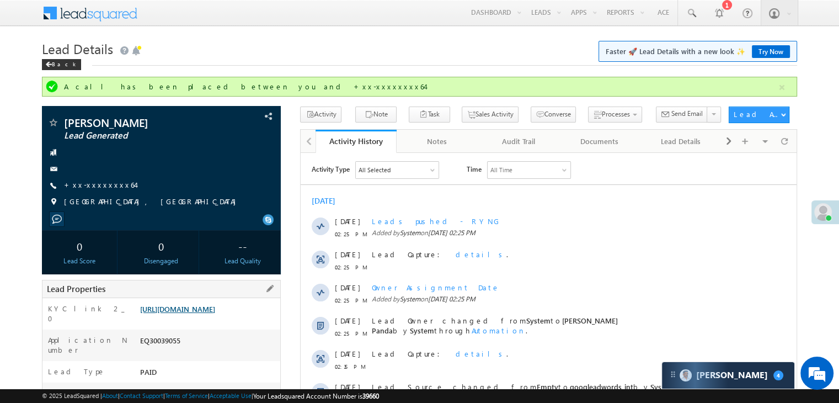
click at [206, 313] on link "[URL][DOMAIN_NAME]" at bounding box center [177, 308] width 75 height 9
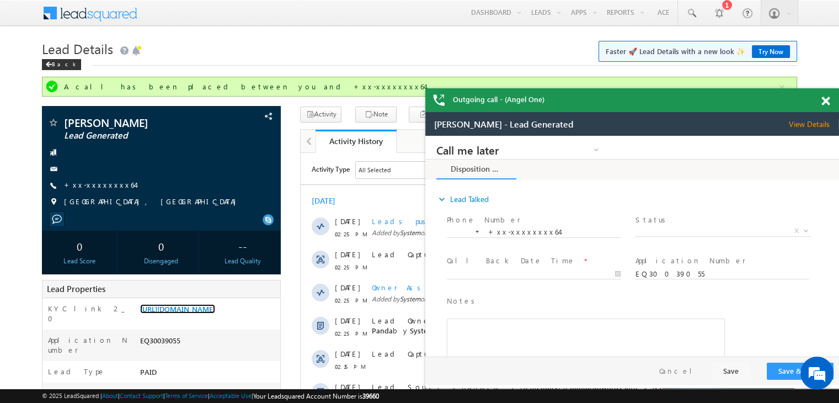
click at [822, 98] on span at bounding box center [825, 101] width 8 height 9
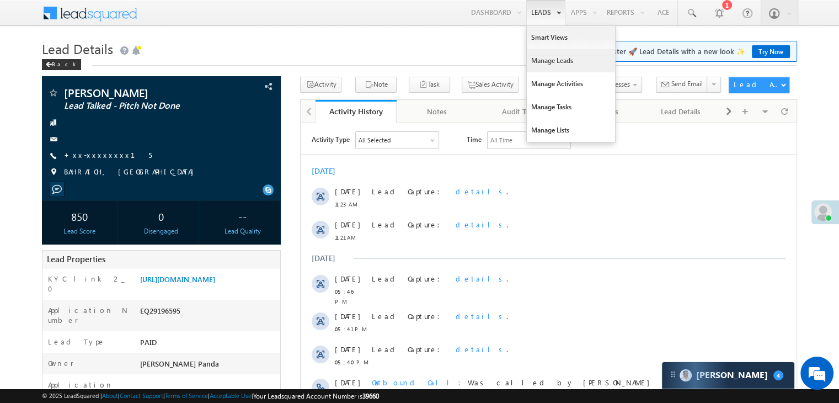
click at [544, 60] on link "Manage Leads" at bounding box center [571, 60] width 88 height 23
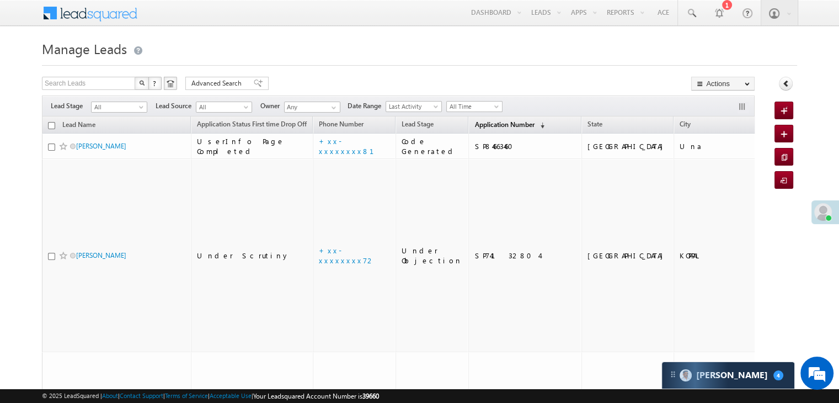
click at [482, 130] on link "Application Number (sorted descending)" at bounding box center [509, 125] width 81 height 14
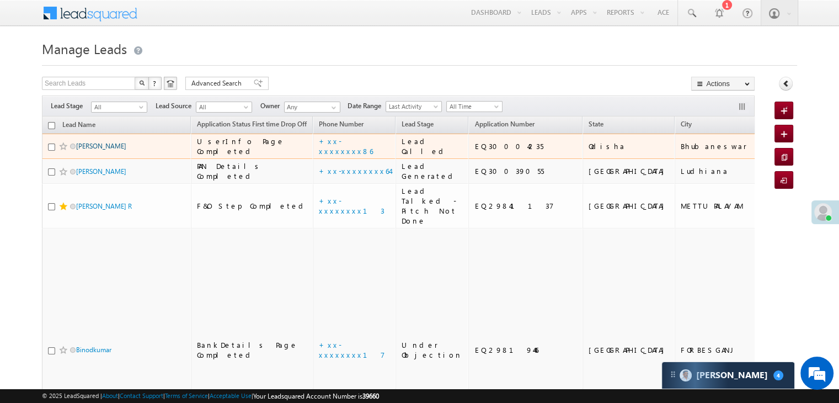
click at [99, 150] on link "[PERSON_NAME]" at bounding box center [101, 146] width 50 height 8
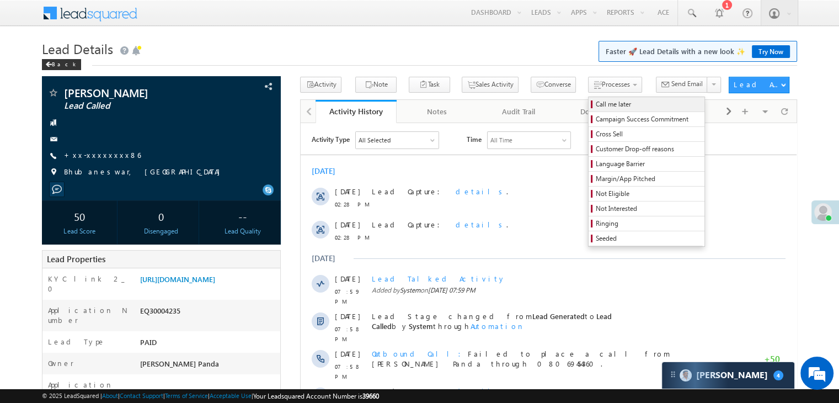
click at [596, 102] on span "Call me later" at bounding box center [648, 104] width 105 height 10
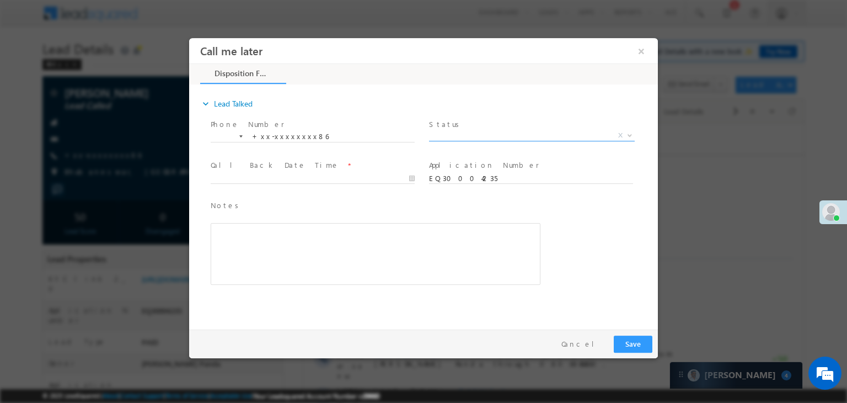
click at [491, 136] on span "X" at bounding box center [532, 135] width 206 height 11
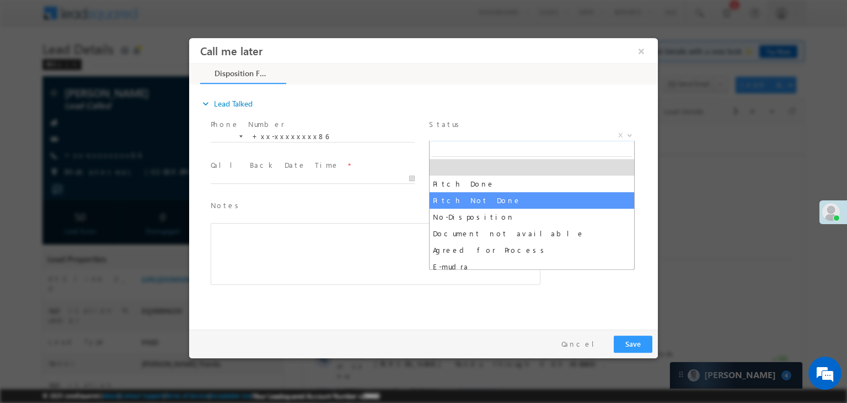
select select "Pitch Not Done"
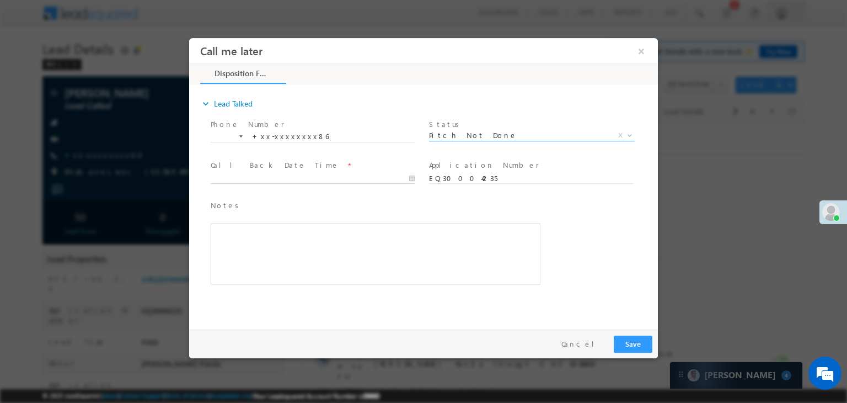
type input "10/05/25 2:28 PM"
click at [333, 181] on input "10/05/25 2:28 PM" at bounding box center [313, 178] width 204 height 11
click at [602, 225] on div "Notes * Editor toolbars Basic Styles Bold Italic Underline Paragraph Insert/Rem…" at bounding box center [433, 247] width 450 height 101
click at [635, 344] on button "Save" at bounding box center [633, 343] width 39 height 17
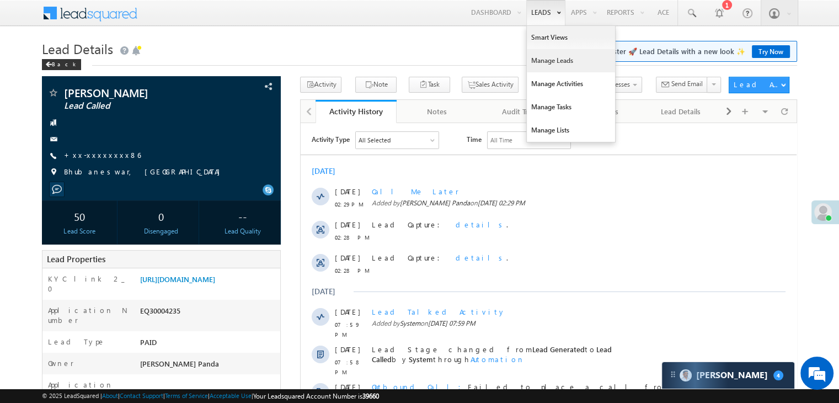
click at [532, 60] on link "Manage Leads" at bounding box center [571, 60] width 88 height 23
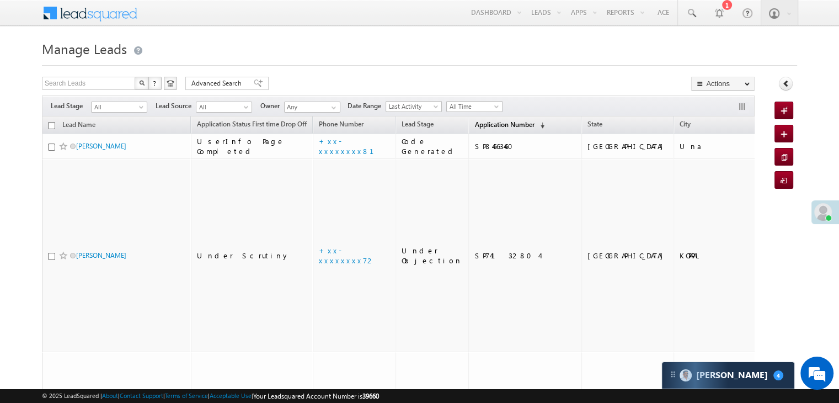
click at [474, 126] on span "Application Number" at bounding box center [504, 124] width 60 height 8
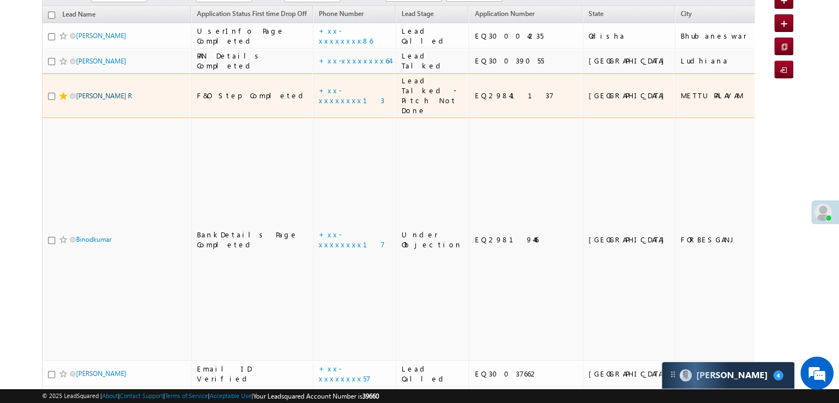
click at [104, 100] on link "[PERSON_NAME] R" at bounding box center [104, 96] width 56 height 8
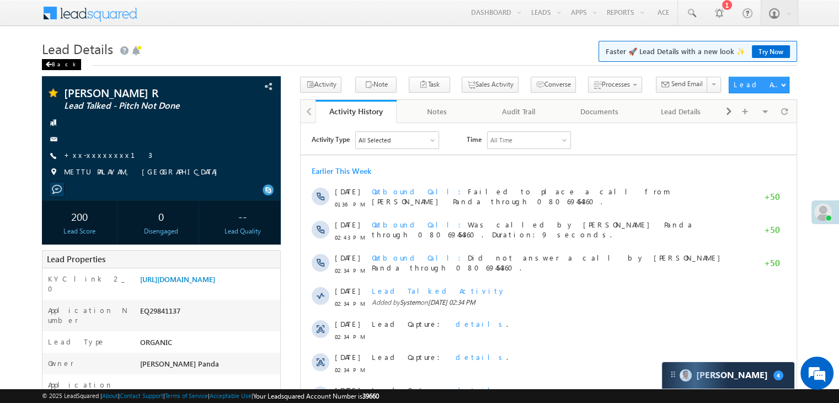
click at [56, 65] on div "Back" at bounding box center [61, 64] width 39 height 11
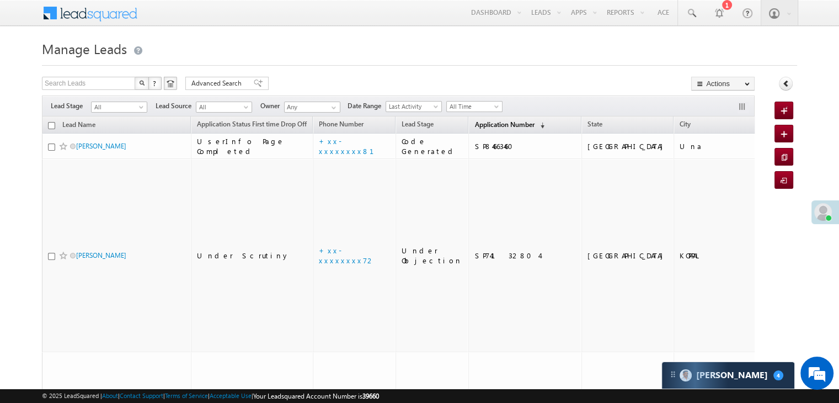
click at [474, 124] on span "Application Number" at bounding box center [504, 124] width 60 height 8
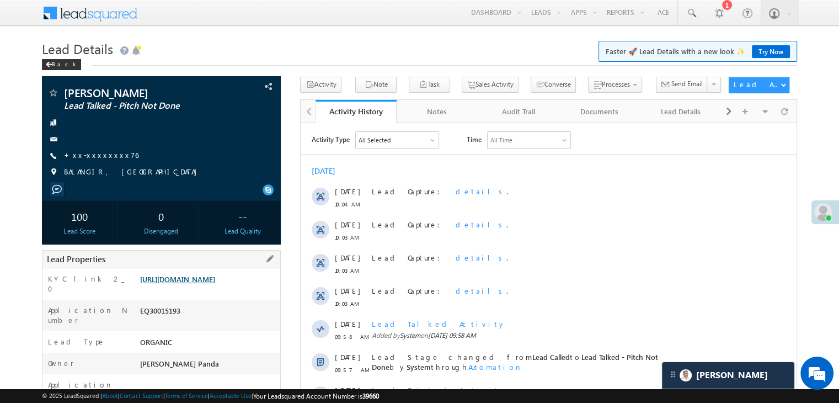
click at [181, 283] on link "[URL][DOMAIN_NAME]" at bounding box center [177, 278] width 75 height 9
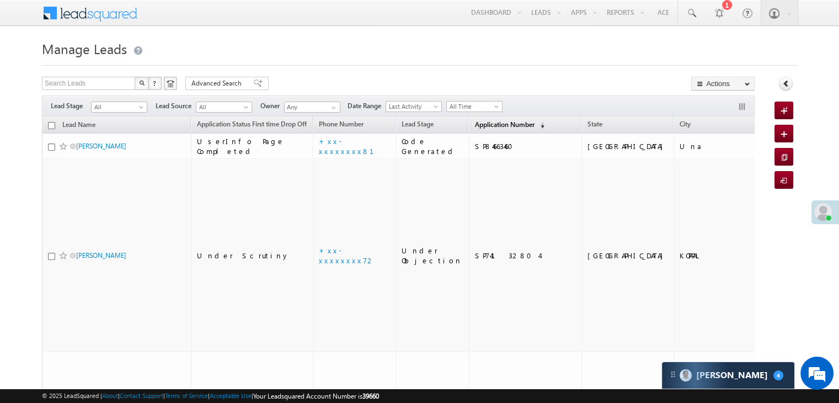
click at [475, 129] on span "Application Number" at bounding box center [504, 124] width 60 height 8
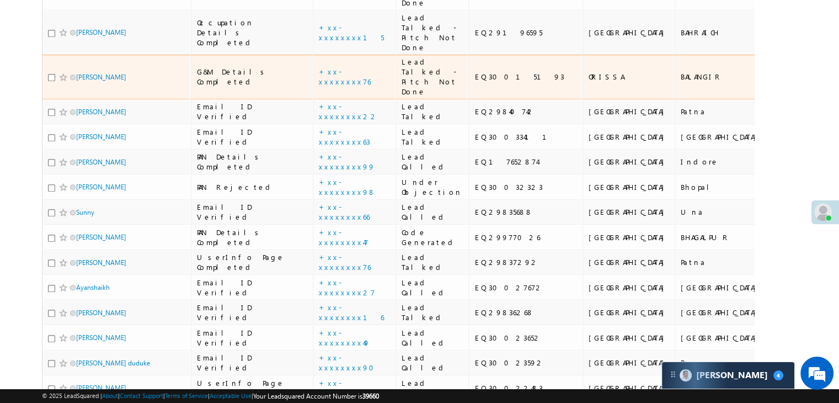
scroll to position [717, 0]
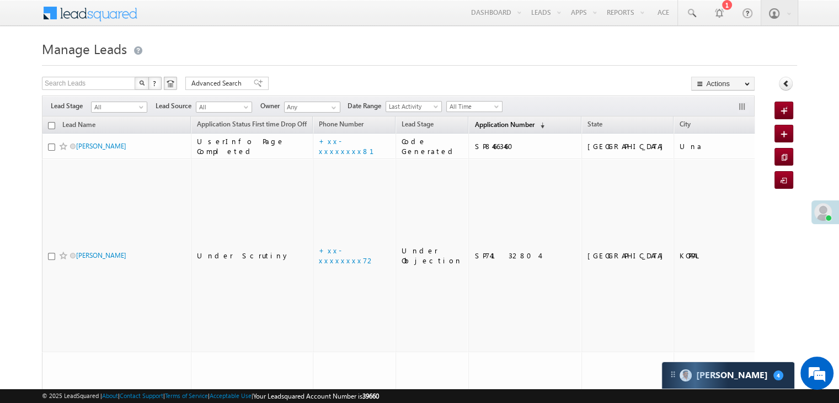
click at [484, 127] on span "Application Number" at bounding box center [504, 124] width 60 height 8
click at [480, 125] on span "Application Number" at bounding box center [504, 124] width 60 height 8
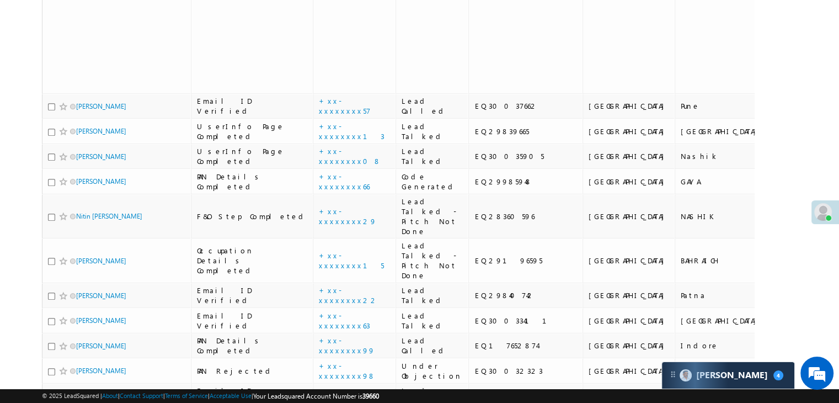
scroll to position [793, 0]
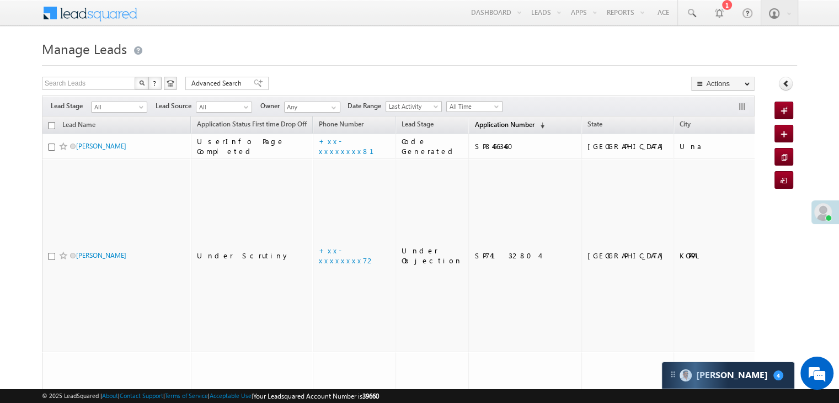
click at [477, 126] on span "Application Number" at bounding box center [504, 124] width 60 height 8
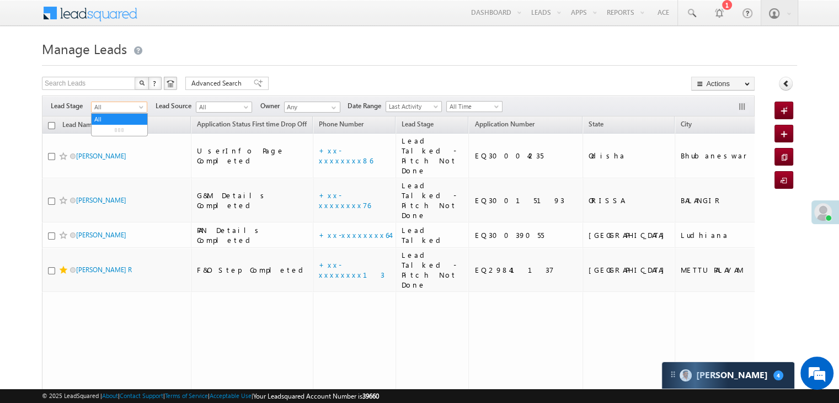
click at [141, 107] on span at bounding box center [142, 109] width 9 height 9
click at [113, 132] on link "Lead Generated" at bounding box center [120, 130] width 56 height 10
